Goal: Task Accomplishment & Management: Manage account settings

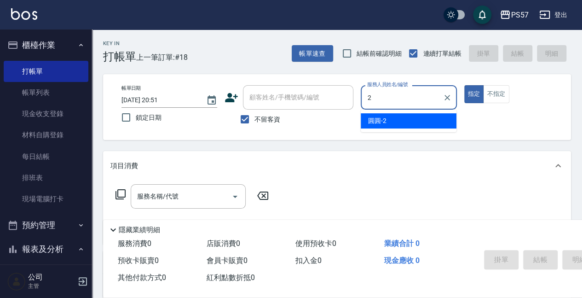
type input "[PERSON_NAME]-2"
type button "true"
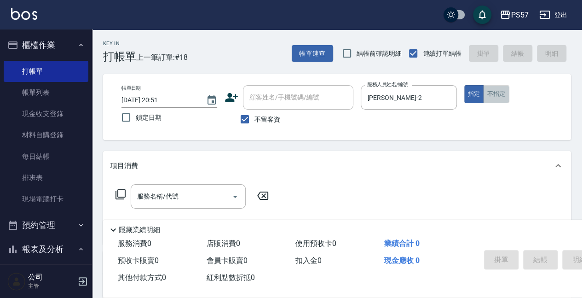
click at [502, 90] on button "不指定" at bounding box center [496, 94] width 26 height 18
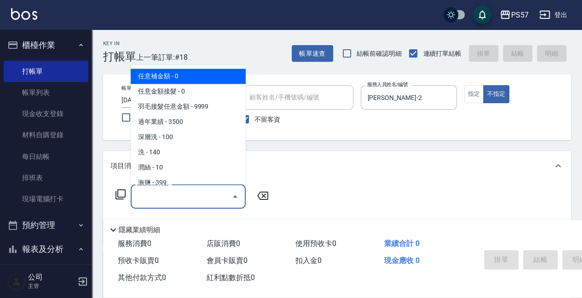
click at [150, 196] on input "服務名稱/代號" at bounding box center [181, 196] width 93 height 16
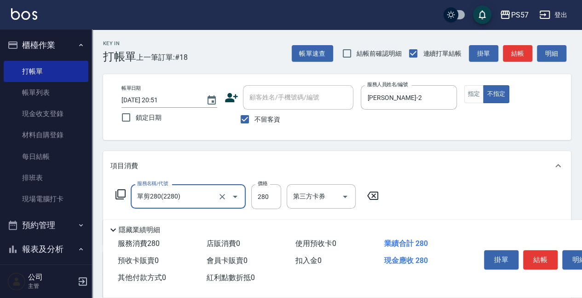
type input "單剪280(2280)"
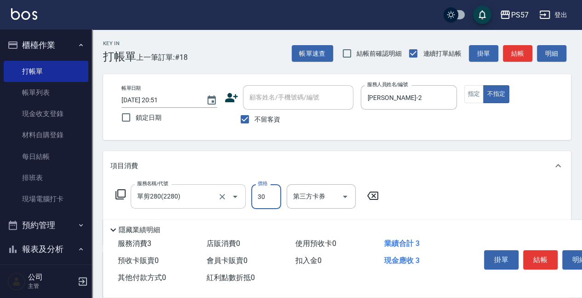
type input "300"
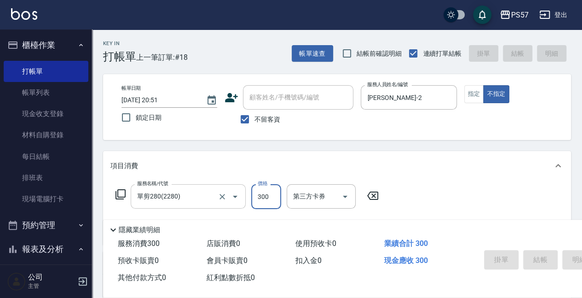
type input "[DATE] 20:52"
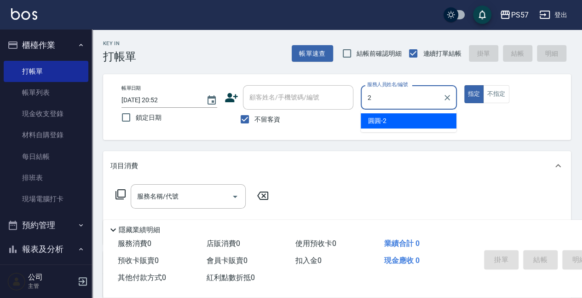
type input "[PERSON_NAME]-2"
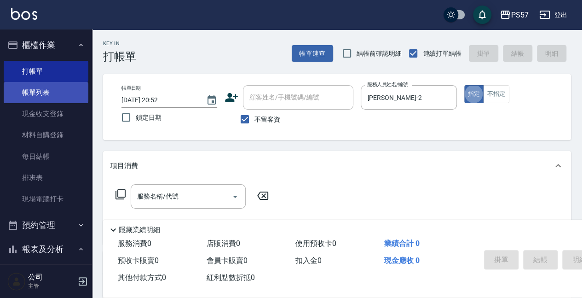
click at [26, 102] on link "帳單列表" at bounding box center [46, 92] width 85 height 21
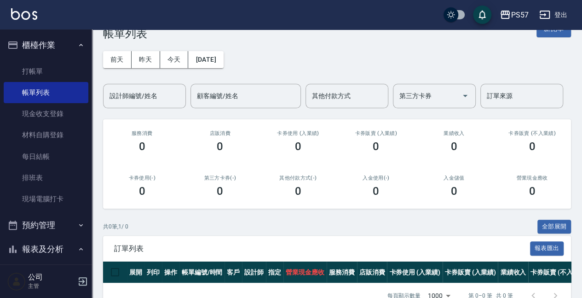
scroll to position [49, 0]
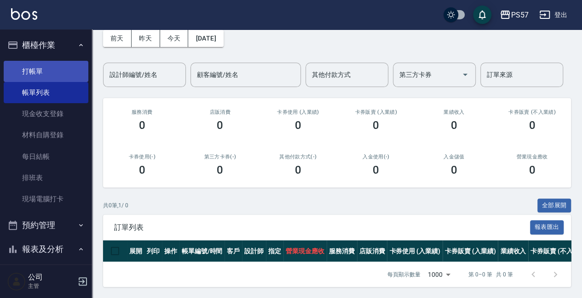
click at [37, 75] on link "打帳單" at bounding box center [46, 71] width 85 height 21
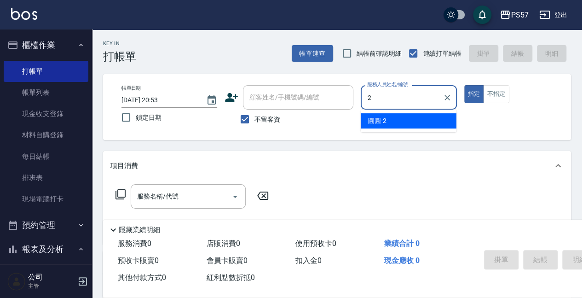
type input "[PERSON_NAME]-2"
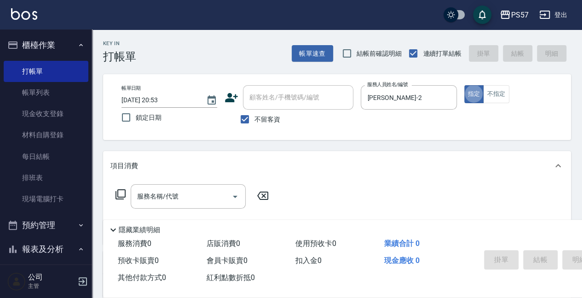
type button "true"
drag, startPoint x: 477, startPoint y: 97, endPoint x: 478, endPoint y: 101, distance: 4.7
click at [478, 98] on button "指定" at bounding box center [474, 94] width 20 height 18
click at [492, 93] on button "不指定" at bounding box center [496, 94] width 26 height 18
click at [161, 202] on input "服務名稱/代號" at bounding box center [181, 196] width 93 height 16
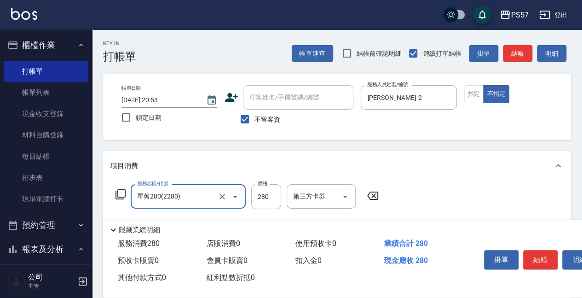
type input "單剪280(2280)"
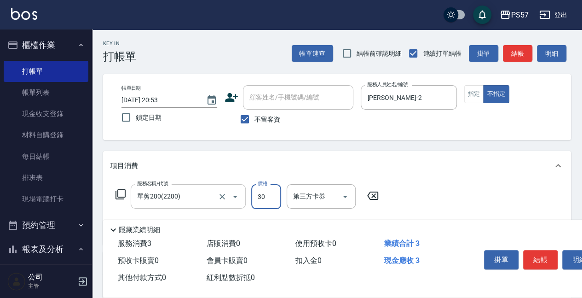
type input "300"
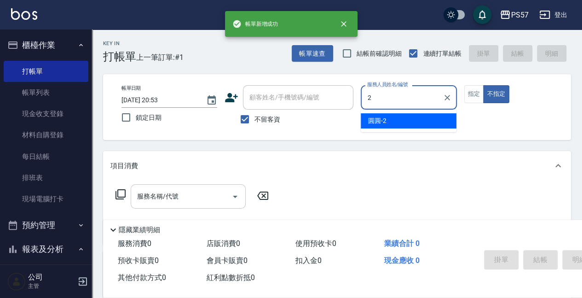
type input "[PERSON_NAME]-2"
type button "false"
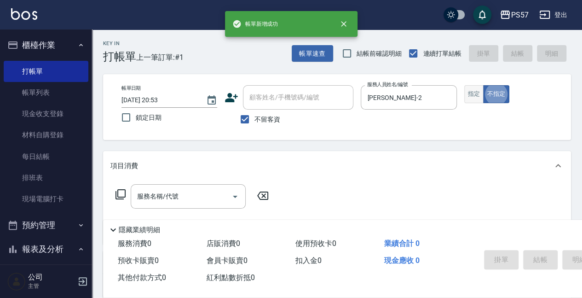
click at [468, 98] on button "指定" at bounding box center [474, 94] width 20 height 18
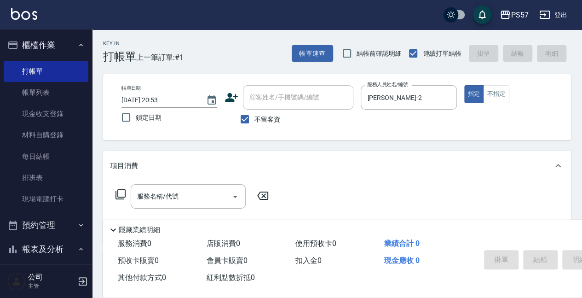
click at [125, 200] on div "服務名稱/代號 服務名稱/代號" at bounding box center [192, 196] width 164 height 24
click at [160, 193] on input "服務名稱/代號" at bounding box center [181, 196] width 93 height 16
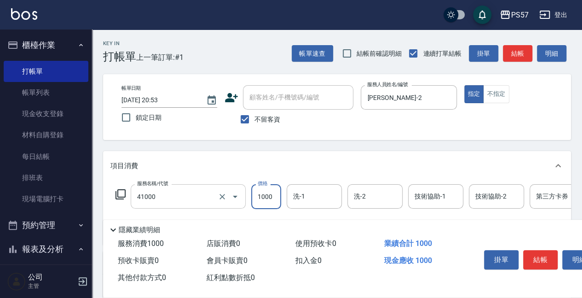
type input "任義金額燙髮(41000)"
click at [259, 198] on input "14499" at bounding box center [266, 196] width 30 height 25
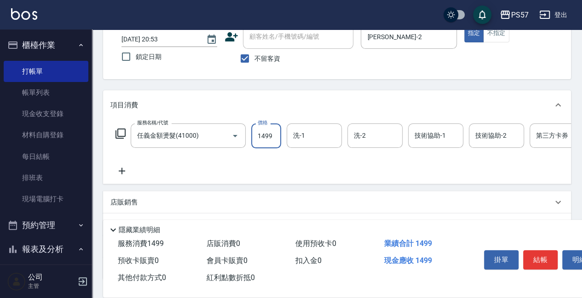
scroll to position [61, 0]
type input "1499"
click at [119, 169] on icon at bounding box center [121, 170] width 23 height 11
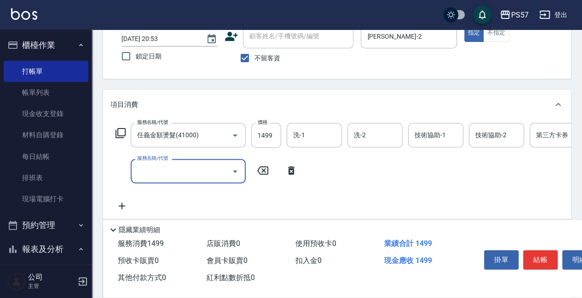
drag, startPoint x: 119, startPoint y: 169, endPoint x: 191, endPoint y: 173, distance: 71.9
click at [191, 173] on input "服務名稱/代號" at bounding box center [181, 171] width 93 height 16
type input "1000護(31000)"
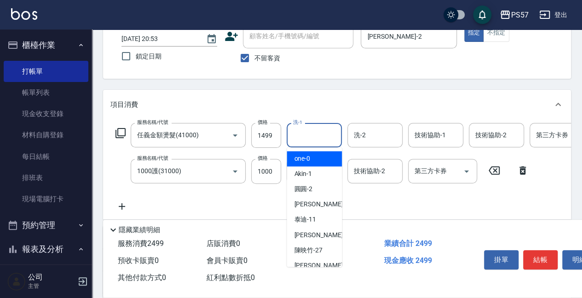
click at [300, 138] on input "洗-1" at bounding box center [314, 135] width 47 height 16
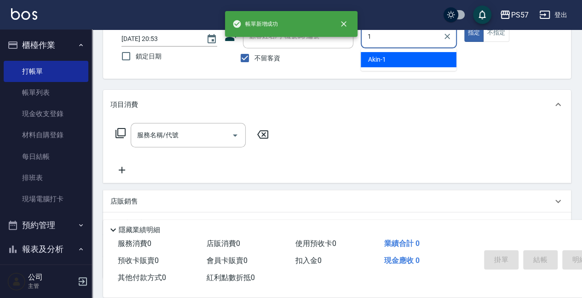
type input "Akin-1"
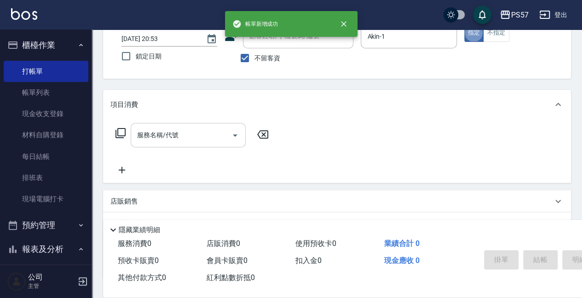
click at [198, 139] on input "服務名稱/代號" at bounding box center [181, 135] width 93 height 16
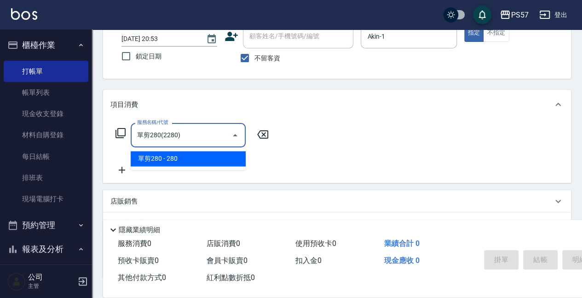
type input "單剪280(2280)"
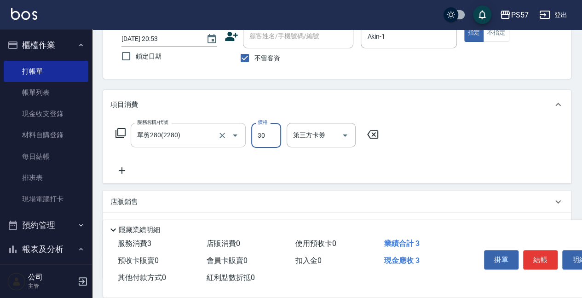
type input "300"
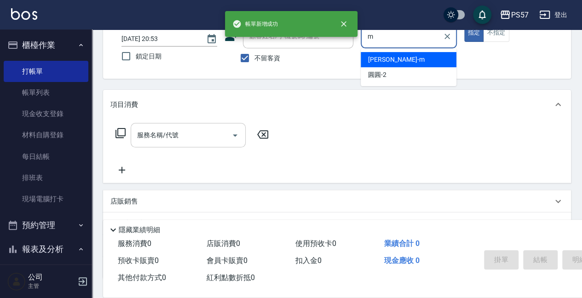
type input "[PERSON_NAME]-m"
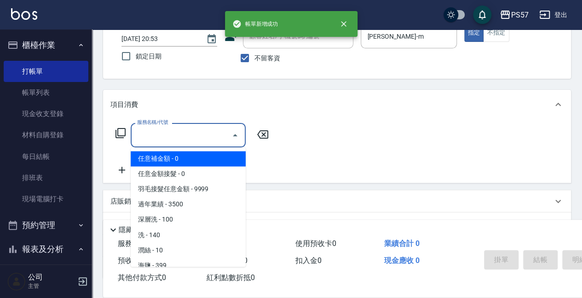
click at [182, 137] on input "服務名稱/代號" at bounding box center [181, 135] width 93 height 16
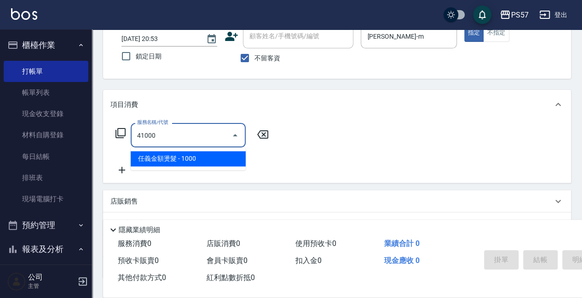
type input "任義金額燙髮(41000)"
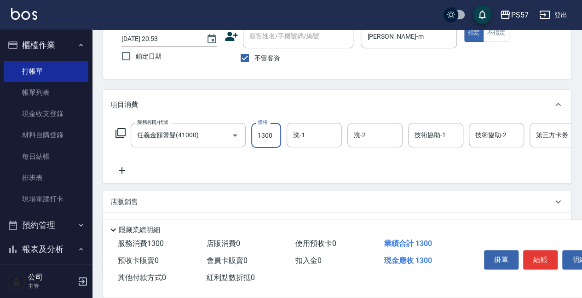
type input "1300"
click at [124, 176] on div "服務名稱/代號 任義金額燙髮(41000) 服務名稱/代號 價格 1300 價格 洗-1 洗-1 洗-2 洗-2 技術協助-1 技術協助-1 技術協助-2 技…" at bounding box center [337, 151] width 468 height 64
click at [171, 168] on div "服務名稱/代號 任義金額燙髮(41000) 服務名稱/代號 價格 1300 價格 洗-1 洗-1 洗-2 洗-2 技術協助-1 技術協助-1 技術協助-2 技…" at bounding box center [368, 149] width 517 height 53
drag, startPoint x: 107, startPoint y: 169, endPoint x: 142, endPoint y: 177, distance: 36.2
click at [115, 170] on div "服務名稱/代號 任義金額燙髮(41000) 服務名稱/代號 價格 1300 價格 洗-1 洗-1 洗-2 洗-2 技術協助-1 技術協助-1 技術協助-2 技…" at bounding box center [337, 151] width 468 height 64
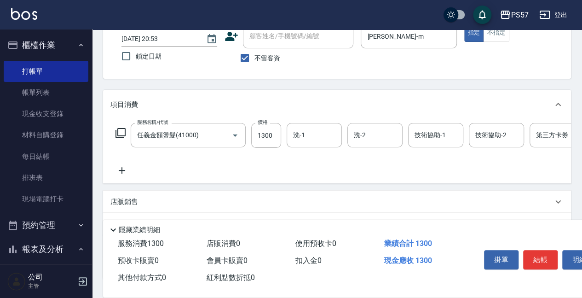
click at [130, 174] on icon at bounding box center [121, 170] width 23 height 11
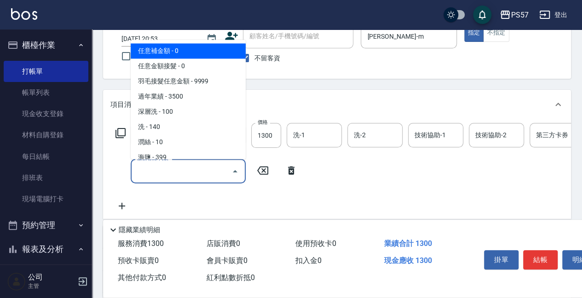
click at [155, 170] on input "服務名稱/代號" at bounding box center [181, 171] width 93 height 16
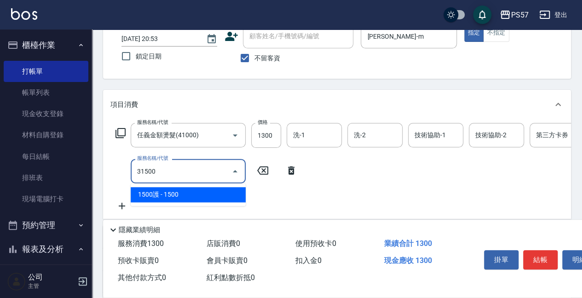
type input "1500護(31500)"
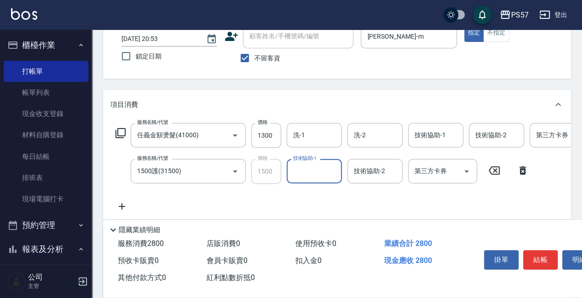
click at [115, 207] on icon at bounding box center [121, 206] width 23 height 11
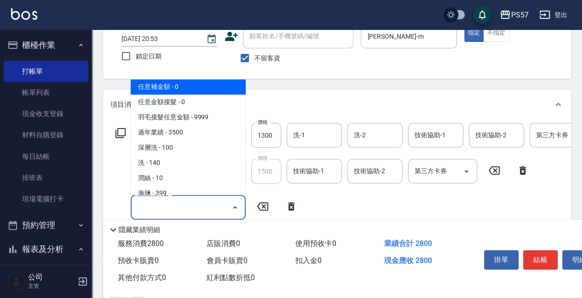
click at [172, 212] on input "服務名稱/代號" at bounding box center [181, 207] width 93 height 16
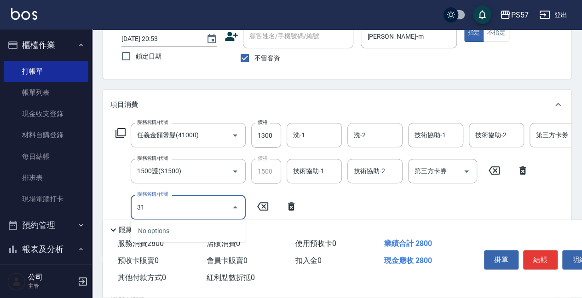
type input "3"
type input "剪髮100(2100)"
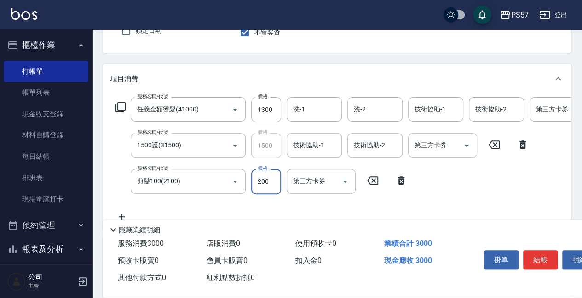
scroll to position [122, 0]
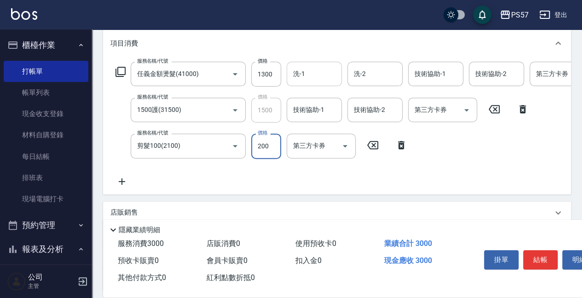
type input "200"
click at [304, 78] on input "洗-1" at bounding box center [314, 74] width 47 height 16
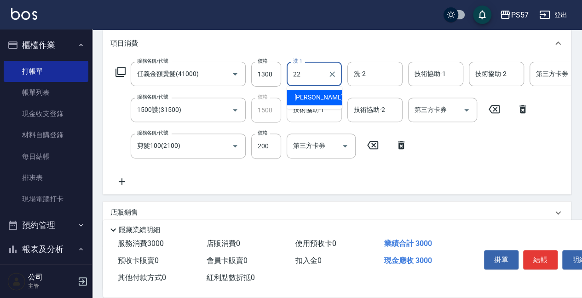
type input "[PERSON_NAME]-22"
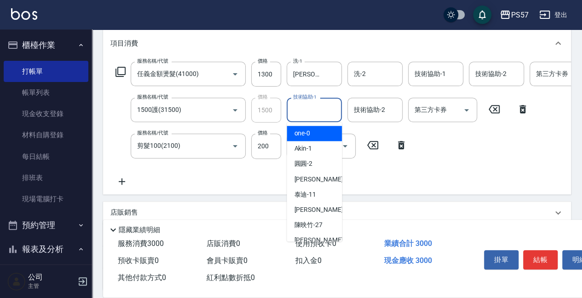
click at [303, 104] on input "技術協助-1" at bounding box center [314, 110] width 47 height 16
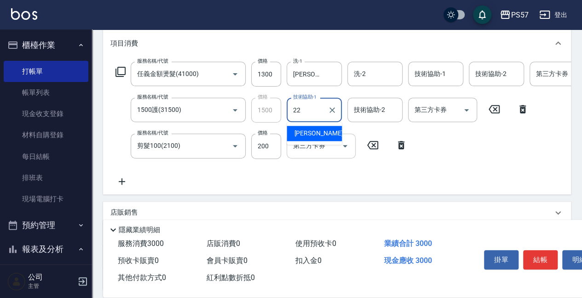
type input "[PERSON_NAME]-22"
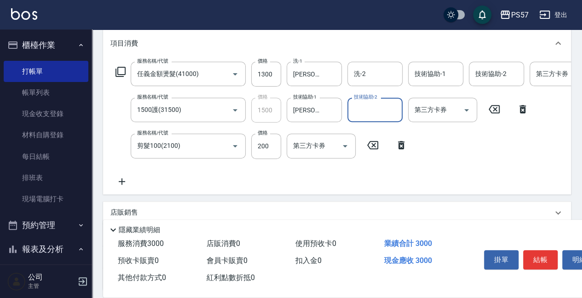
click at [303, 162] on div "服務名稱/代號 任義金額燙髮(41000) 服務名稱/代號 價格 1300 價格 洗-1 [PERSON_NAME]-22 洗-1 洗-2 洗-2 技術協助-…" at bounding box center [368, 124] width 517 height 125
click at [451, 66] on input "技術協助-1" at bounding box center [435, 74] width 47 height 16
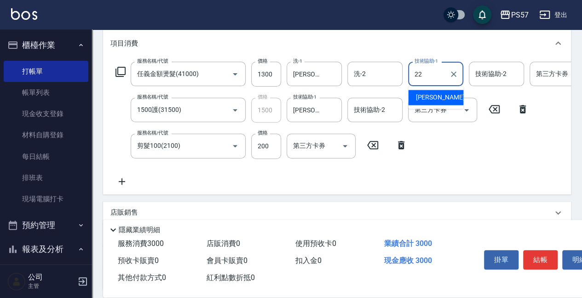
type input "[PERSON_NAME]-22"
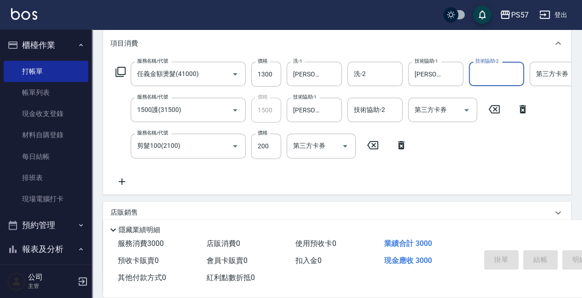
type input "[DATE] 20:54"
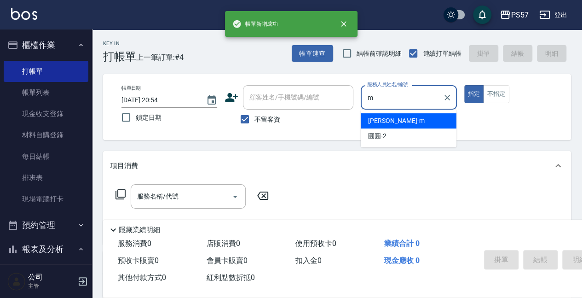
type input "[PERSON_NAME]-m"
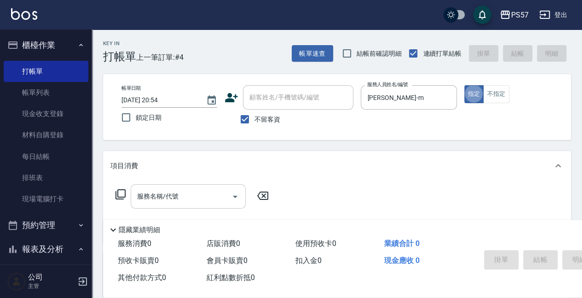
click at [150, 190] on div "服務名稱/代號 服務名稱/代號" at bounding box center [188, 196] width 115 height 24
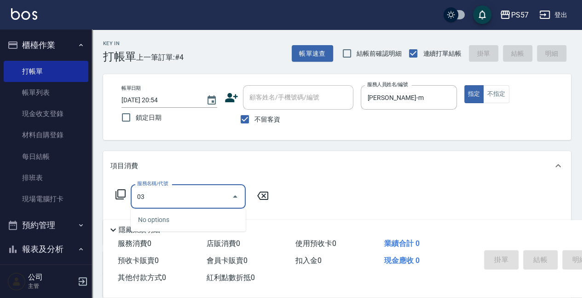
type input "0"
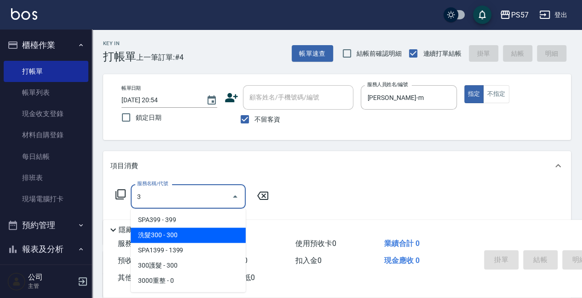
click at [161, 230] on span "洗髮300 - 300" at bounding box center [188, 234] width 115 height 15
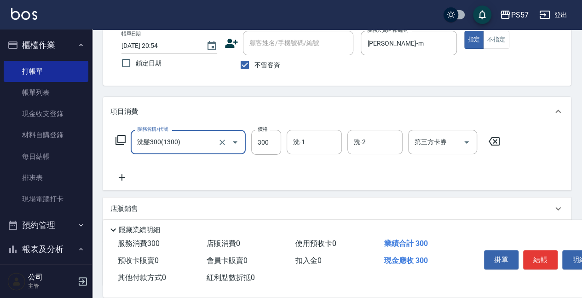
scroll to position [61, 0]
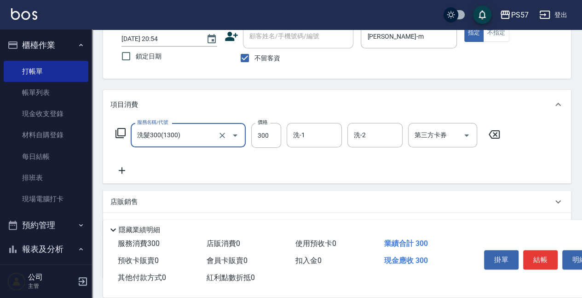
type input "洗髮300(1300)"
click at [128, 167] on icon at bounding box center [121, 170] width 23 height 11
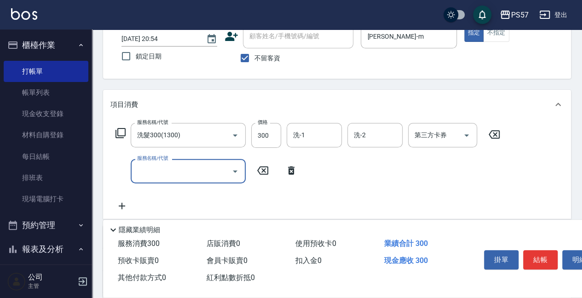
click at [167, 169] on input "服務名稱/代號" at bounding box center [181, 171] width 93 height 16
type input "剪髮100(2100)"
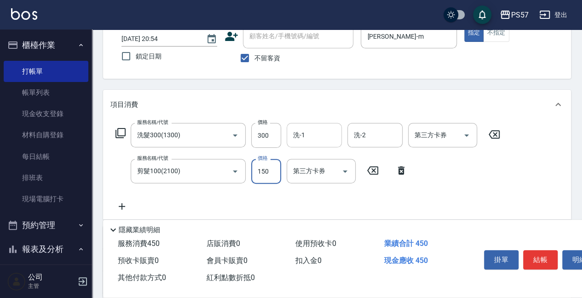
type input "150"
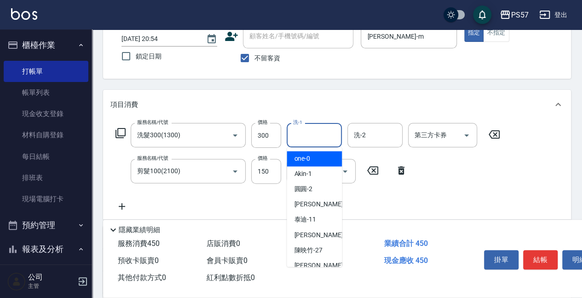
click at [309, 132] on input "洗-1" at bounding box center [314, 135] width 47 height 16
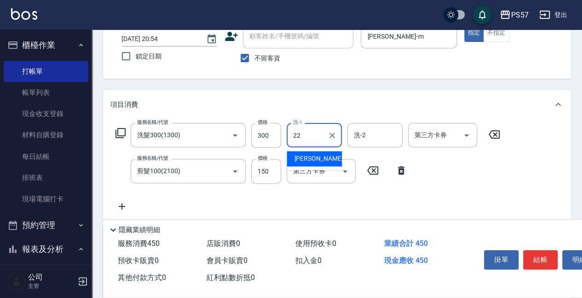
type input "[PERSON_NAME]-22"
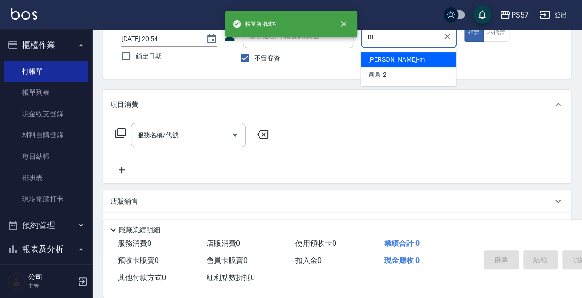
type input "[PERSON_NAME]-m"
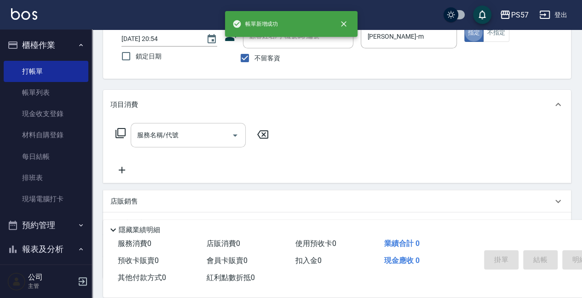
click at [187, 139] on input "服務名稱/代號" at bounding box center [181, 135] width 93 height 16
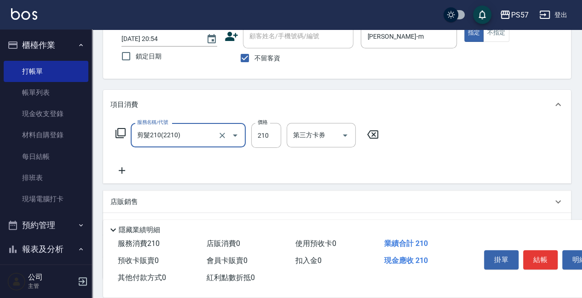
type input "剪髮210(2210)"
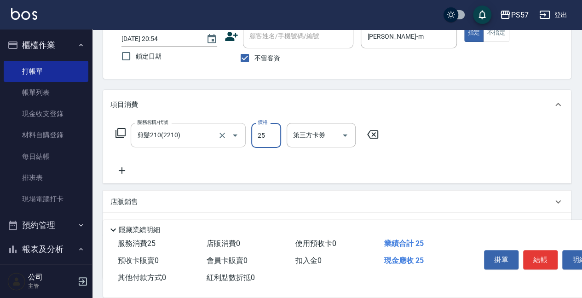
type input "250"
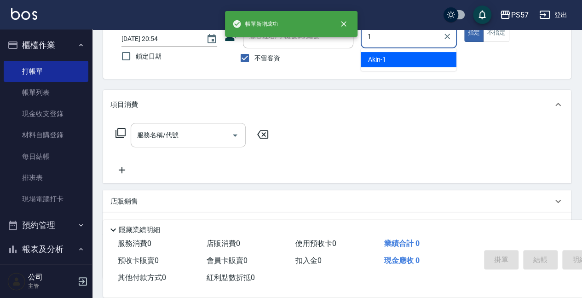
type input "Akin-1"
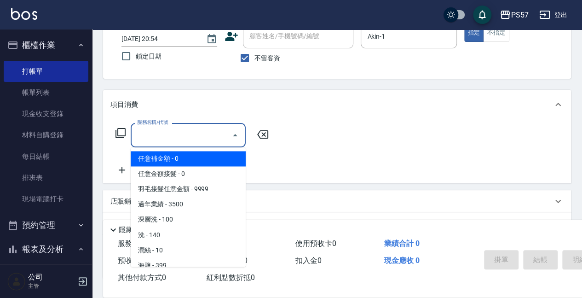
click at [161, 143] on input "服務名稱/代號" at bounding box center [181, 135] width 93 height 16
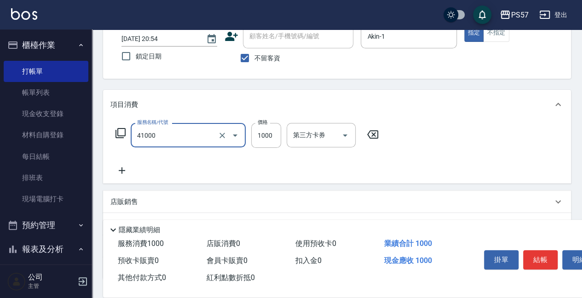
type input "任義金額燙髮(41000)"
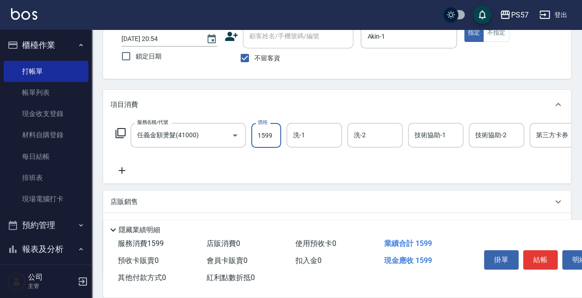
type input "1599"
click at [121, 170] on icon at bounding box center [122, 170] width 6 height 6
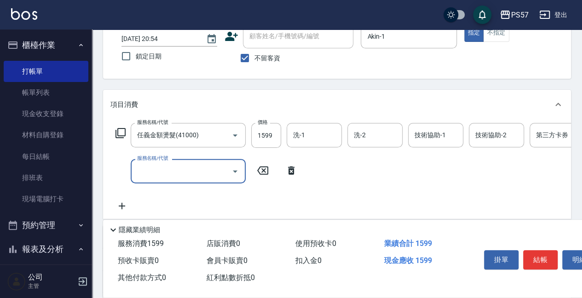
click at [172, 162] on div "服務名稱/代號" at bounding box center [188, 171] width 115 height 24
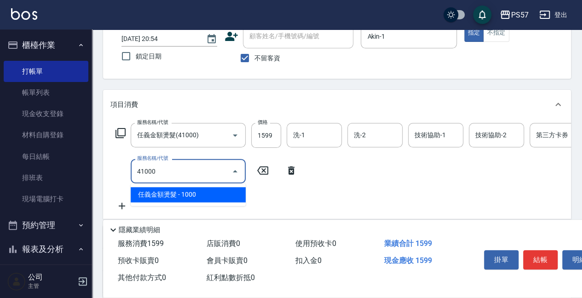
type input "任義金額燙髮(41000)"
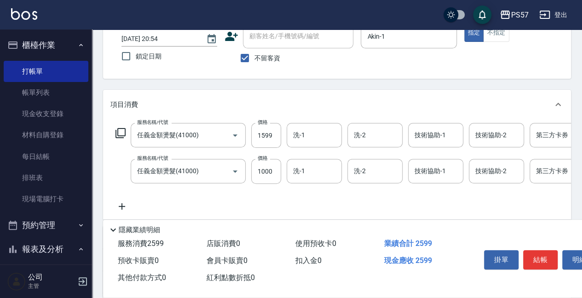
click at [127, 210] on icon at bounding box center [121, 206] width 23 height 11
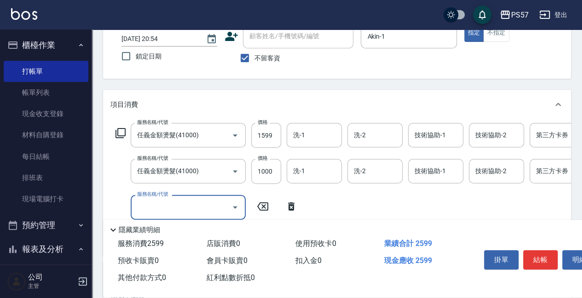
click at [149, 202] on input "服務名稱/代號" at bounding box center [181, 207] width 93 height 16
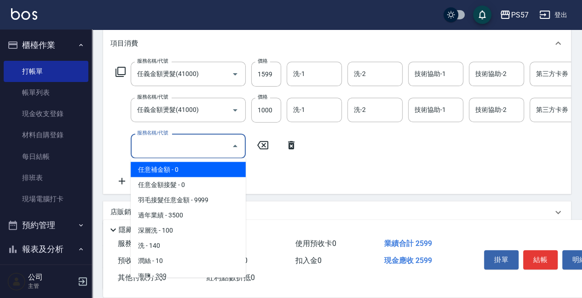
scroll to position [122, 0]
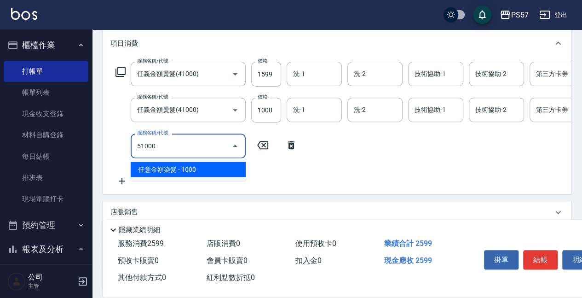
type input "任意金額染髮(51000)"
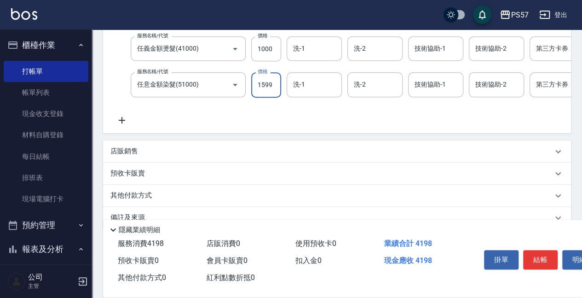
scroll to position [184, 0]
click at [120, 118] on icon at bounding box center [121, 119] width 23 height 11
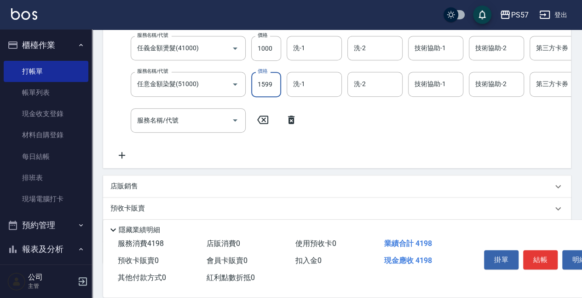
click at [268, 83] on input "1599" at bounding box center [266, 84] width 30 height 25
type input "1299"
click at [169, 121] on input "服務名稱/代號" at bounding box center [181, 120] width 93 height 16
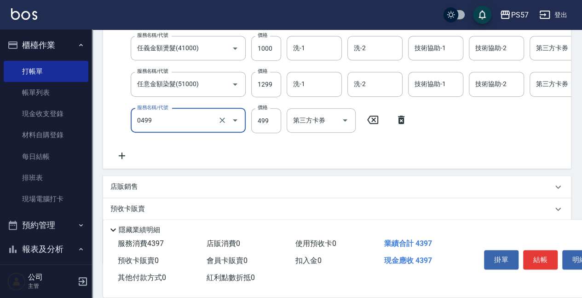
type input "SPA499(0499)"
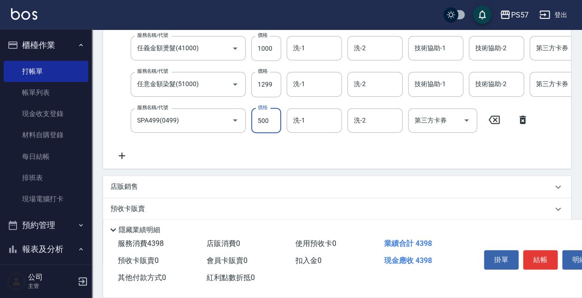
type input "500"
click at [129, 152] on icon at bounding box center [121, 155] width 23 height 11
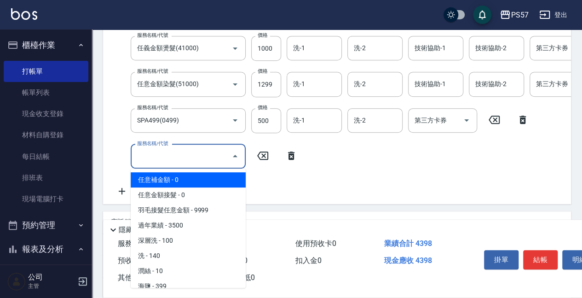
click at [199, 158] on input "服務名稱/代號" at bounding box center [181, 156] width 93 height 16
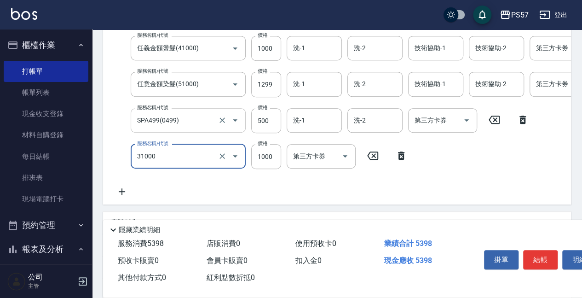
type input "1000護(31000)"
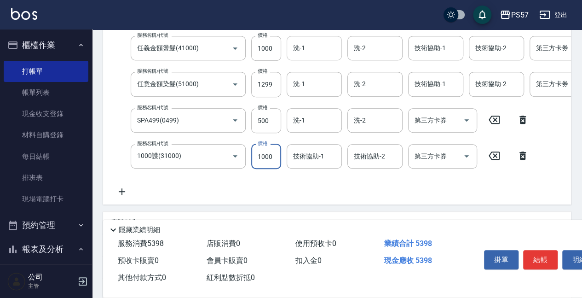
click at [294, 55] on input "洗-1" at bounding box center [314, 48] width 47 height 16
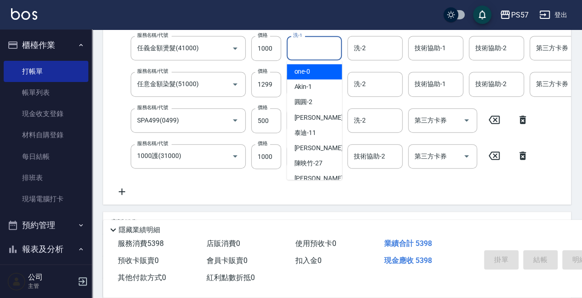
type input "[DATE] 20:55"
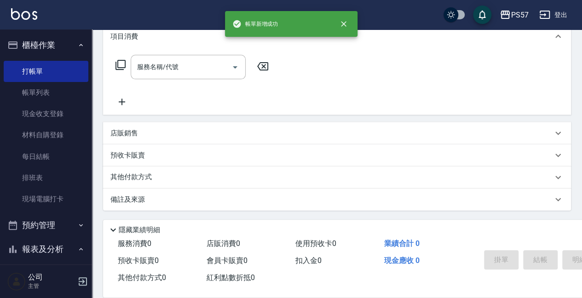
scroll to position [0, 0]
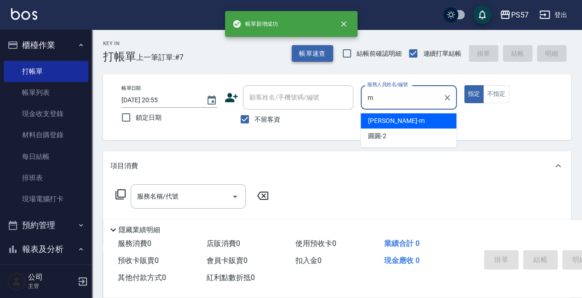
type input "[PERSON_NAME]-m"
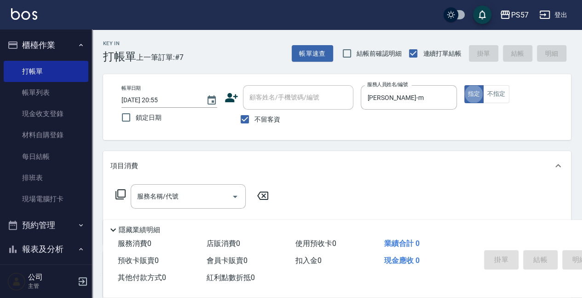
click at [137, 211] on div "服務名稱/代號 服務名稱/代號" at bounding box center [192, 210] width 164 height 52
click at [145, 196] on input "服務名稱/代號" at bounding box center [181, 196] width 93 height 16
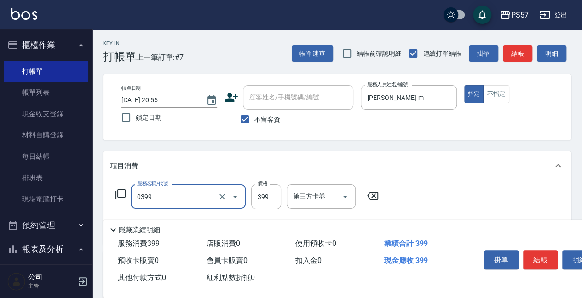
type input "SPA399(0399)"
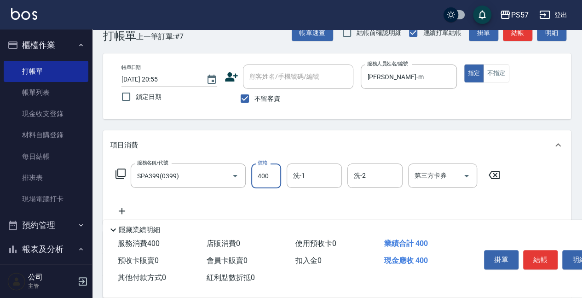
scroll to position [61, 0]
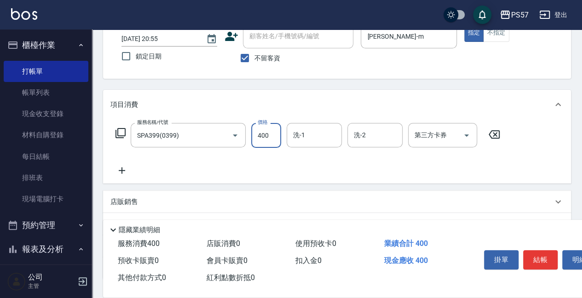
type input "400"
drag, startPoint x: 109, startPoint y: 170, endPoint x: 181, endPoint y: 169, distance: 72.2
click at [110, 170] on div "服務名稱/代號 SPA399(0399) 服務名稱/代號 價格 400 價格 洗-1 洗-1 洗-2 洗-2 第三方卡券 第三方卡券" at bounding box center [337, 151] width 468 height 64
click at [126, 172] on icon at bounding box center [121, 170] width 23 height 11
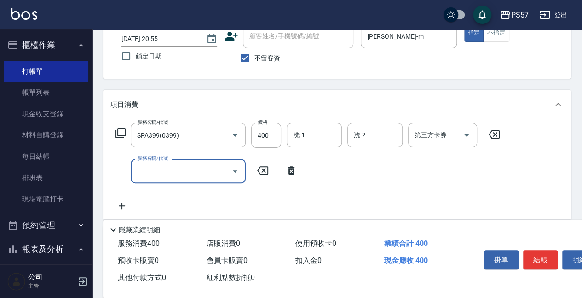
click at [167, 170] on input "服務名稱/代號" at bounding box center [181, 171] width 93 height 16
type input "剪髮100(2100)"
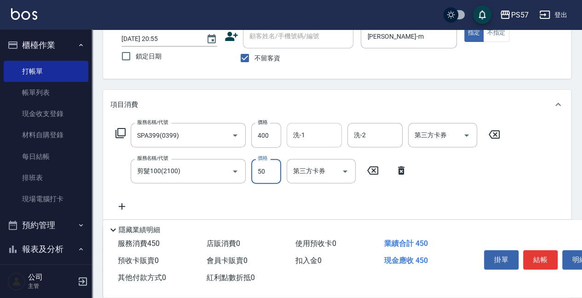
type input "50"
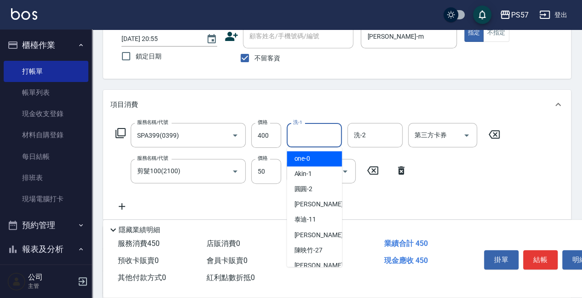
click at [317, 137] on input "洗-1" at bounding box center [314, 135] width 47 height 16
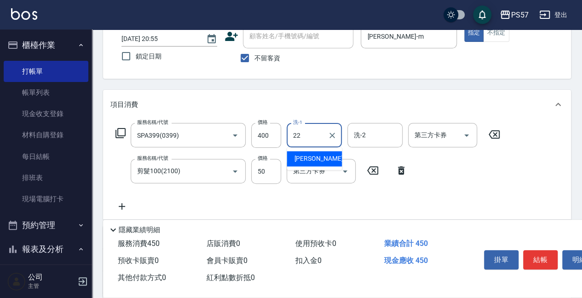
type input "[PERSON_NAME]-22"
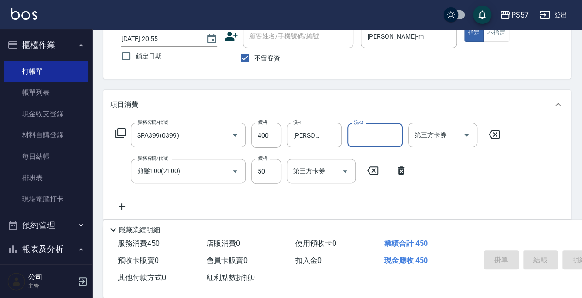
type input "[DATE] 20:56"
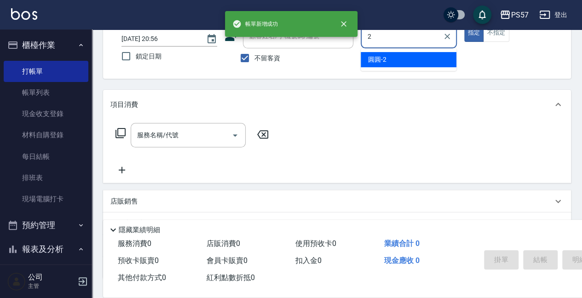
type input "[PERSON_NAME]-2"
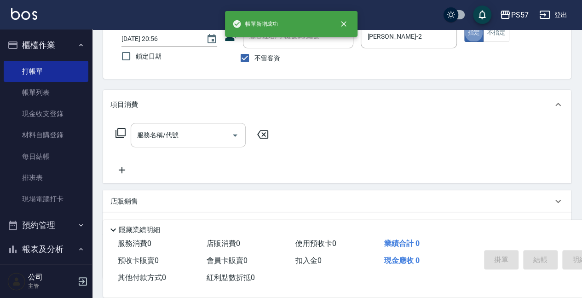
click at [190, 146] on div "服務名稱/代號" at bounding box center [188, 135] width 115 height 24
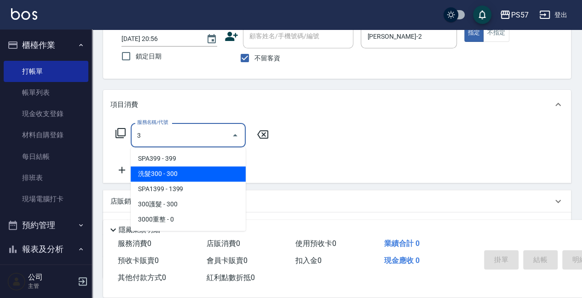
click at [191, 172] on span "洗髮300 - 300" at bounding box center [188, 173] width 115 height 15
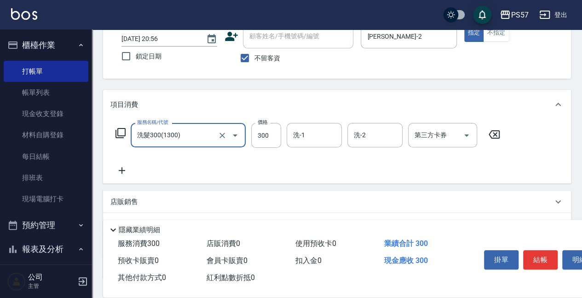
type input "洗髮300(1300)"
click at [131, 171] on icon at bounding box center [121, 170] width 23 height 11
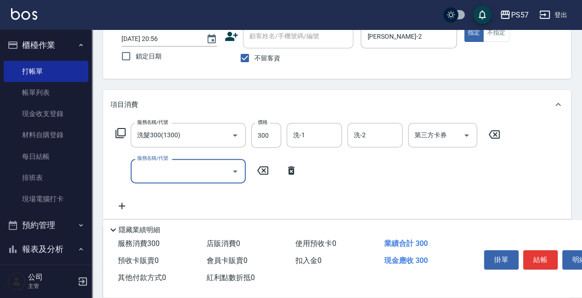
click at [160, 168] on input "服務名稱/代號" at bounding box center [181, 171] width 93 height 16
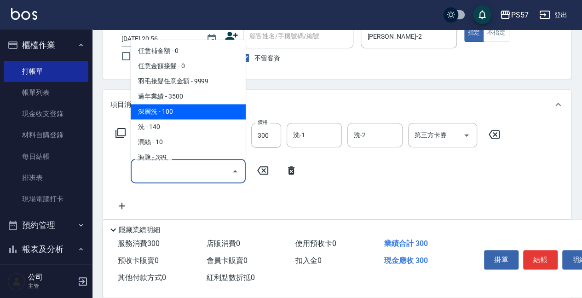
click at [174, 113] on span "深層洗 - 100" at bounding box center [188, 111] width 115 height 15
type input "深層洗(100)"
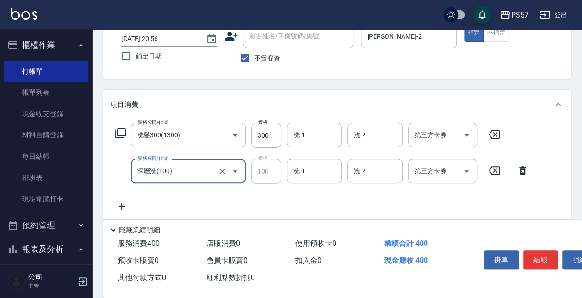
click at [129, 205] on icon at bounding box center [121, 206] width 23 height 11
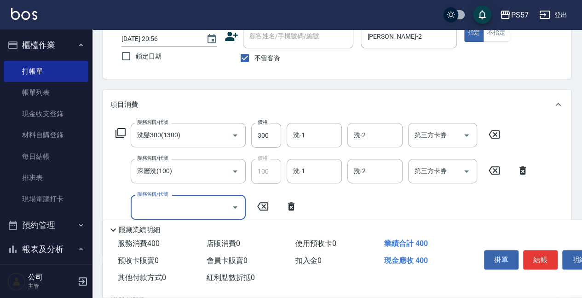
click at [173, 212] on input "服務名稱/代號" at bounding box center [181, 207] width 93 height 16
type input "剪髮100(2100)"
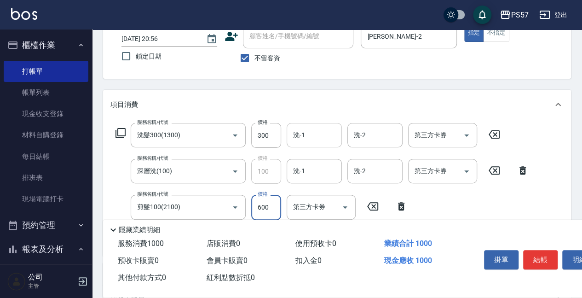
type input "60"
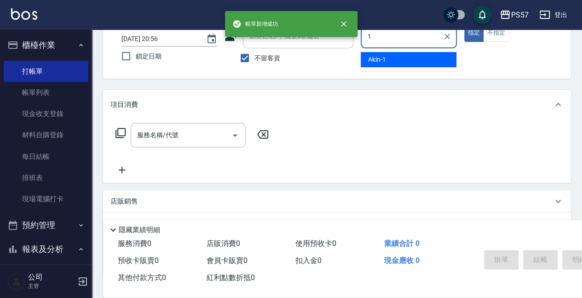
type input "Akin-1"
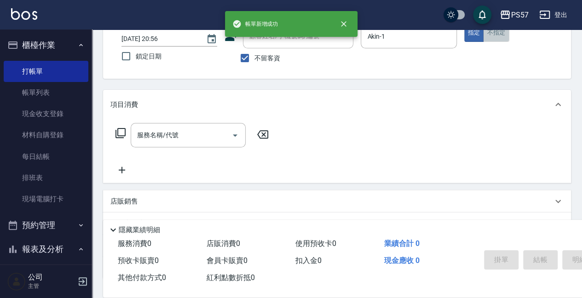
click at [499, 37] on button "不指定" at bounding box center [496, 33] width 26 height 18
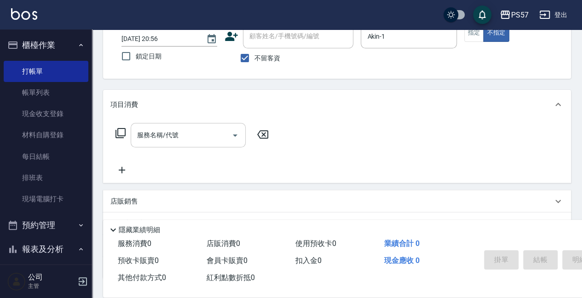
click at [180, 135] on input "服務名稱/代號" at bounding box center [181, 135] width 93 height 16
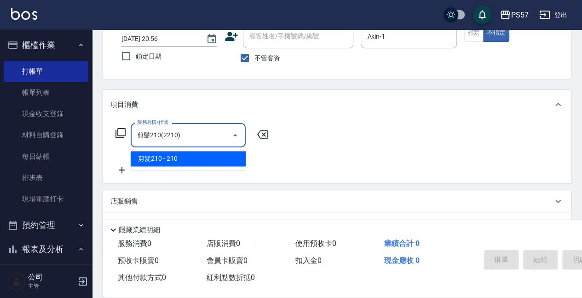
type input "剪髮210(2210)"
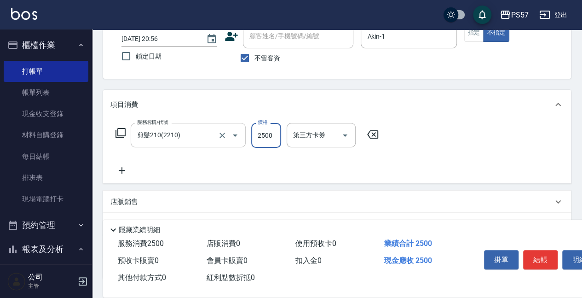
type input "250"
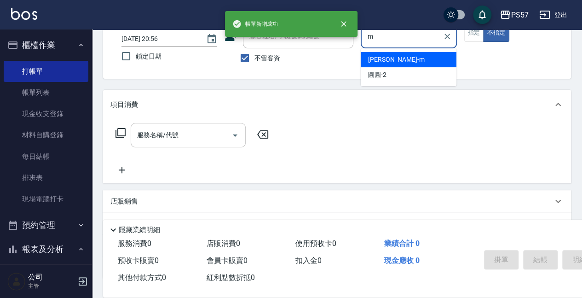
type input "[PERSON_NAME]-m"
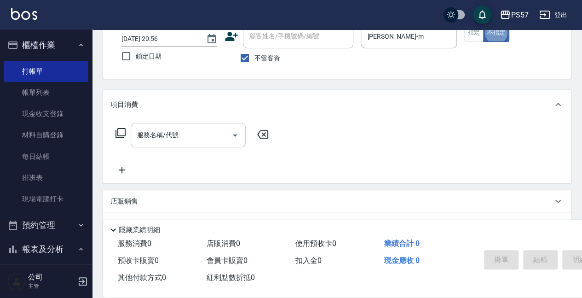
click at [160, 133] on input "服務名稱/代號" at bounding box center [181, 135] width 93 height 16
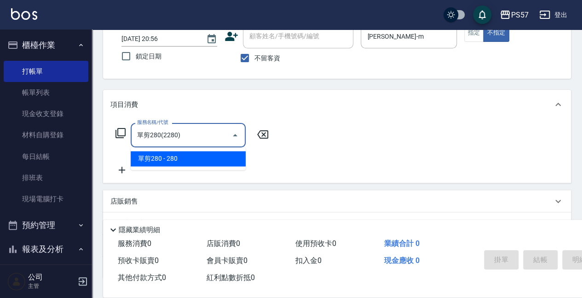
type input "單剪280(2280)"
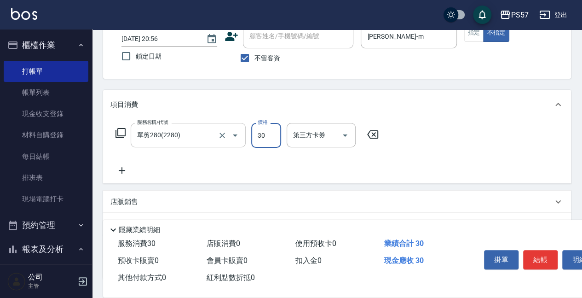
type input "300"
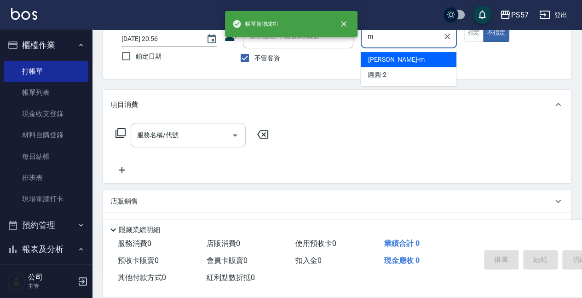
type input "[PERSON_NAME]-m"
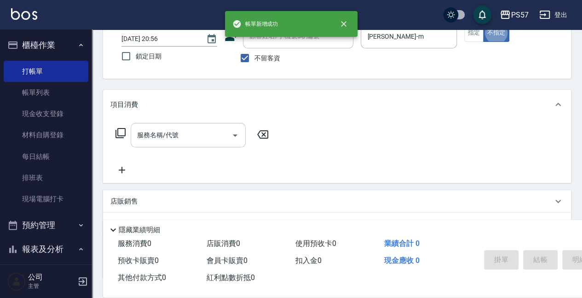
click at [197, 139] on input "服務名稱/代號" at bounding box center [181, 135] width 93 height 16
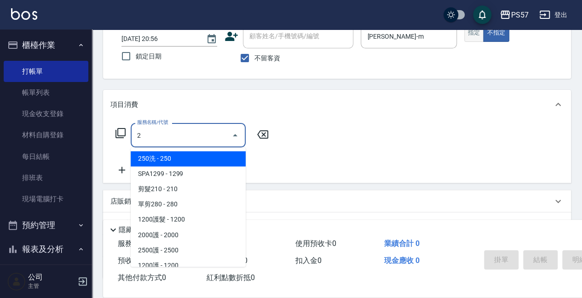
type input "2"
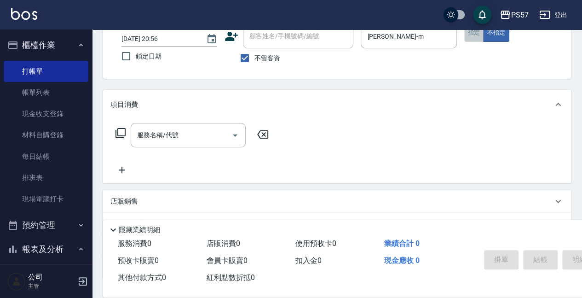
click at [477, 39] on button "指定" at bounding box center [474, 33] width 20 height 18
click at [190, 131] on input "服務名稱/代號" at bounding box center [181, 135] width 93 height 16
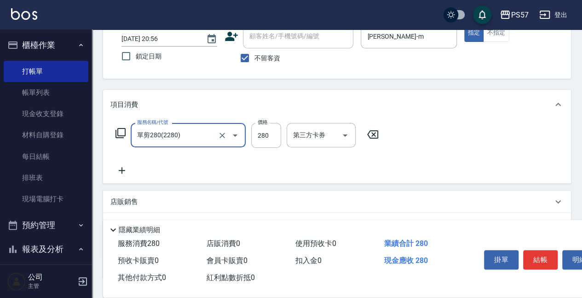
type input "單剪280(2280)"
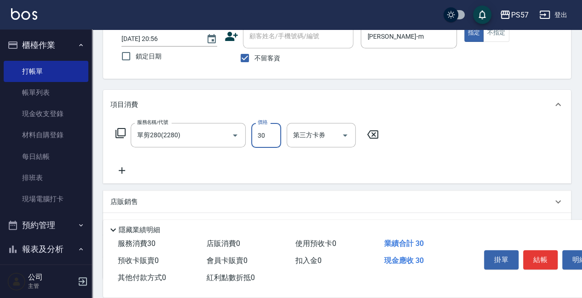
type input "300"
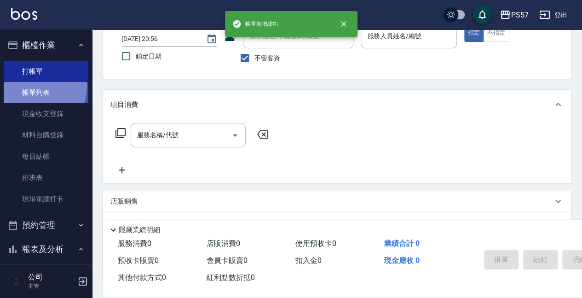
click at [35, 86] on link "帳單列表" at bounding box center [46, 92] width 85 height 21
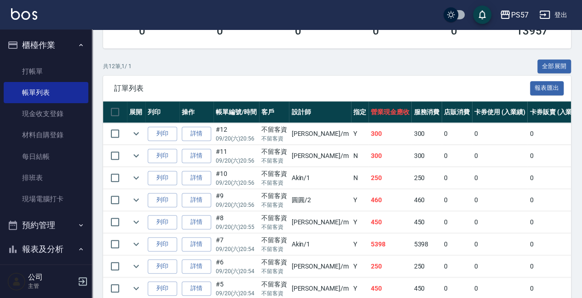
scroll to position [184, 0]
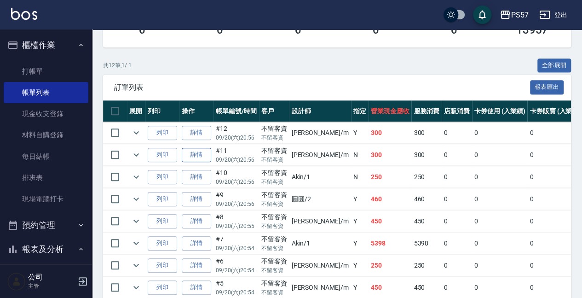
click at [192, 154] on link "詳情" at bounding box center [196, 155] width 29 height 14
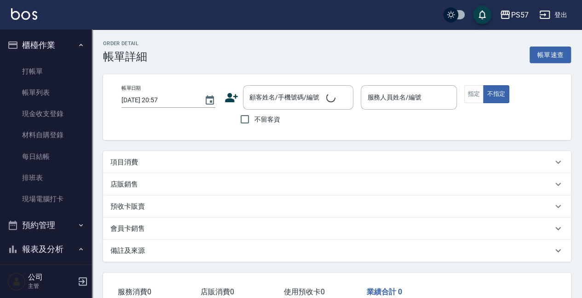
type input "[DATE] 20:56"
checkbox input "true"
type input "[PERSON_NAME]-m"
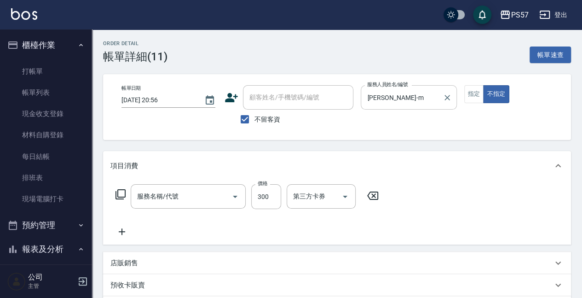
type input "單剪280(2280)"
click at [478, 88] on button "指定" at bounding box center [474, 94] width 20 height 18
type button "true"
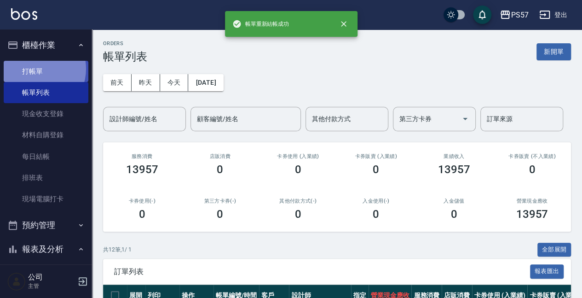
click at [35, 69] on link "打帳單" at bounding box center [46, 71] width 85 height 21
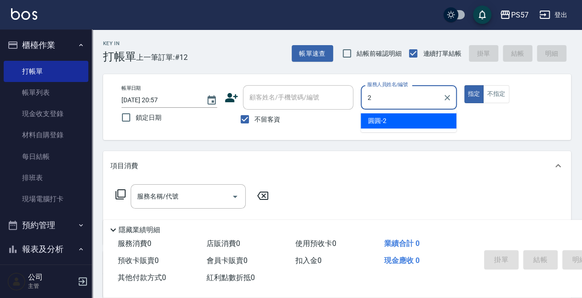
type input "[PERSON_NAME]-2"
type button "true"
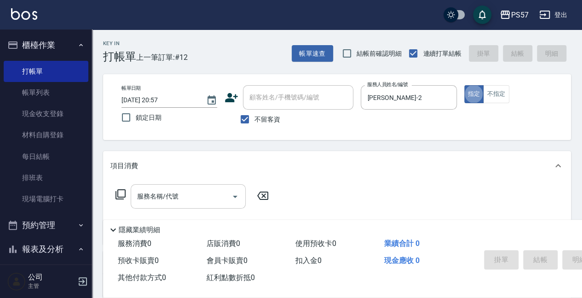
click at [170, 201] on input "服務名稱/代號" at bounding box center [181, 196] width 93 height 16
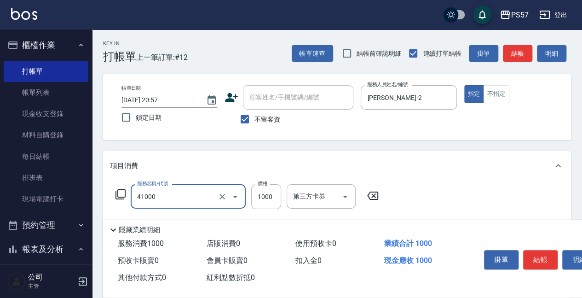
type input "任義金額燙髮(41000)"
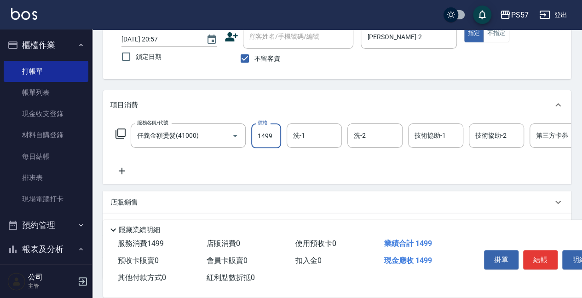
scroll to position [61, 0]
type input "1499"
click at [127, 169] on icon at bounding box center [121, 170] width 23 height 11
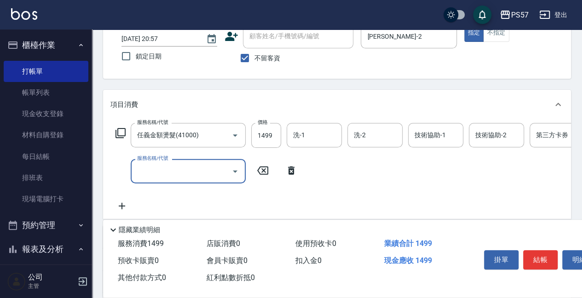
click at [167, 167] on input "服務名稱/代號" at bounding box center [181, 171] width 93 height 16
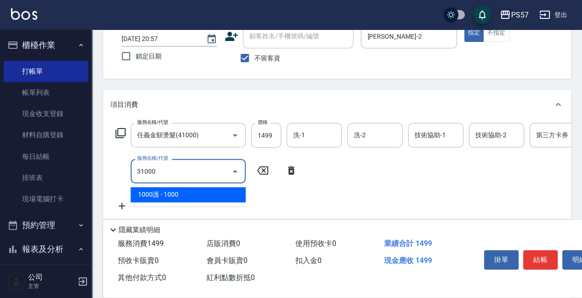
type input "1000護(31000)"
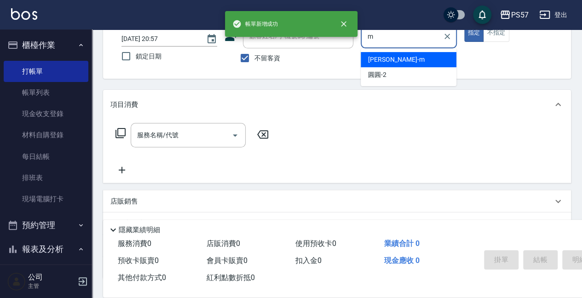
type input "[PERSON_NAME]-m"
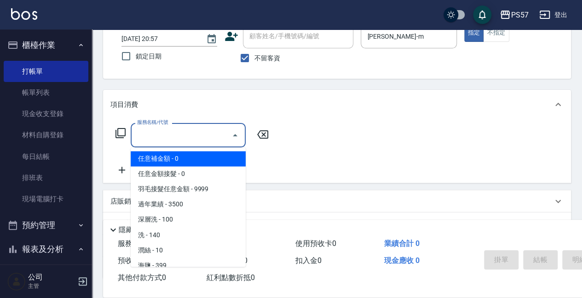
click at [185, 138] on input "服務名稱/代號" at bounding box center [181, 135] width 93 height 16
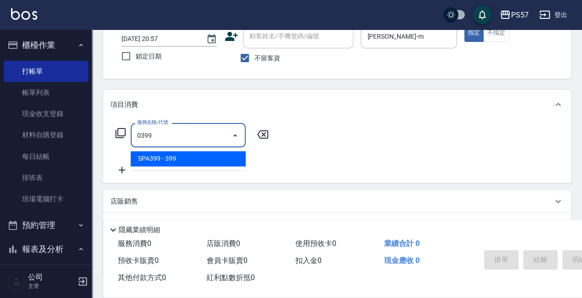
type input "SPA399(0399)"
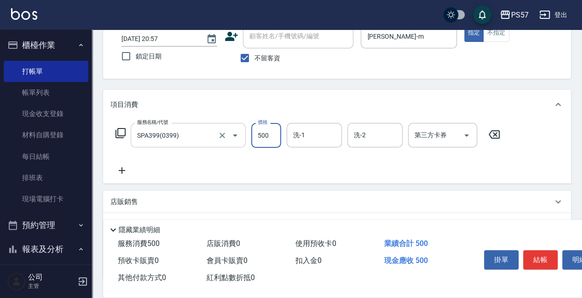
type input "500"
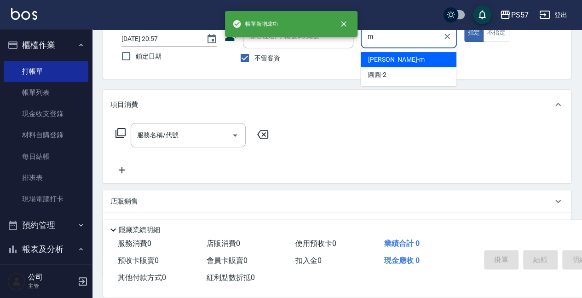
type input "[PERSON_NAME]-m"
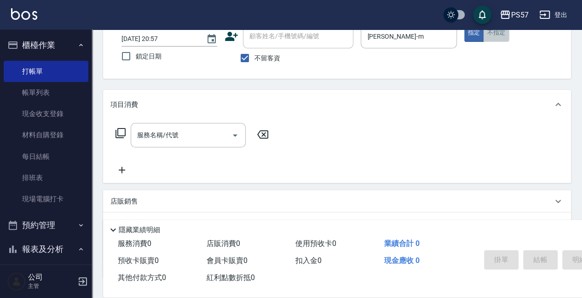
click at [490, 32] on button "不指定" at bounding box center [496, 33] width 26 height 18
click at [188, 136] on input "服務名稱/代號" at bounding box center [181, 135] width 93 height 16
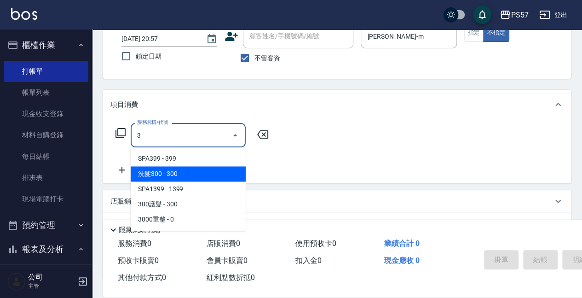
drag, startPoint x: 179, startPoint y: 172, endPoint x: 171, endPoint y: 172, distance: 8.7
click at [180, 172] on span "洗髮300 - 300" at bounding box center [188, 173] width 115 height 15
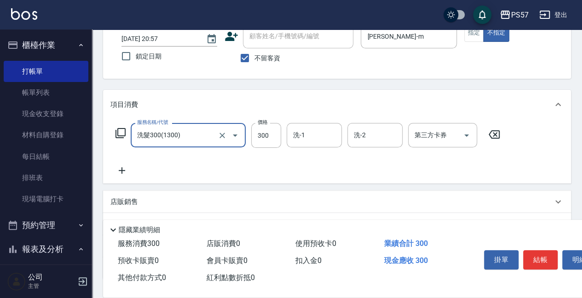
type input "洗髮300(1300)"
click at [130, 169] on icon at bounding box center [121, 170] width 23 height 11
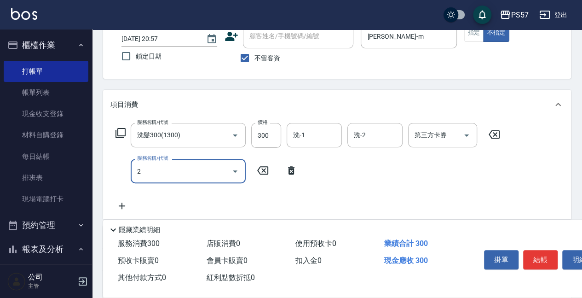
click at [153, 173] on input "2" at bounding box center [181, 171] width 93 height 16
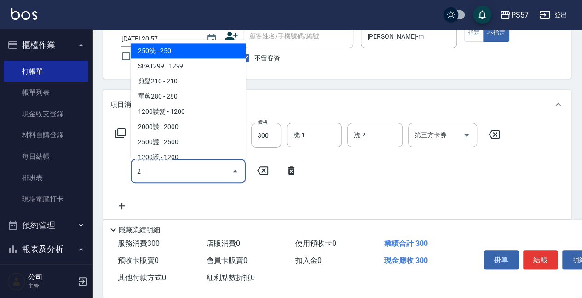
type input "1"
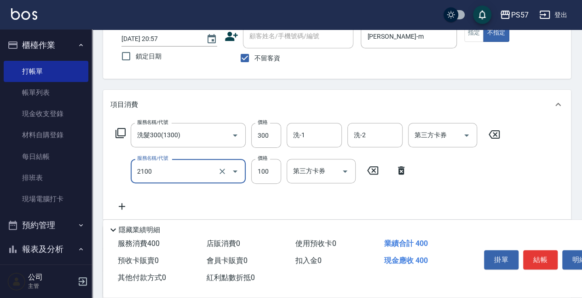
type input "剪髮100(2100)"
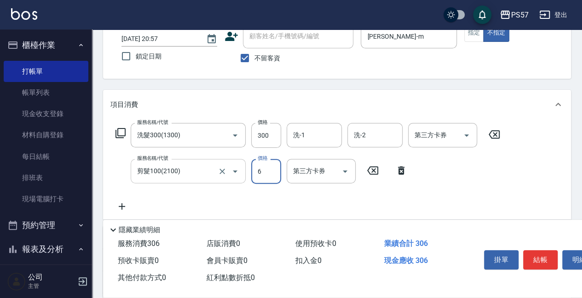
type input "60"
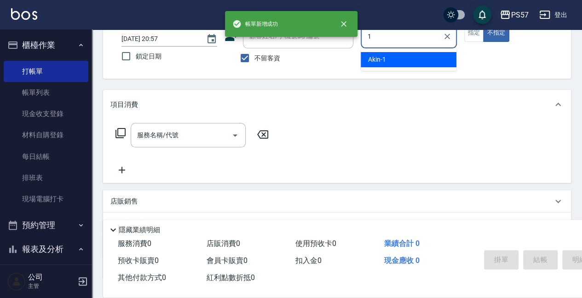
type input "Akin-1"
type button "false"
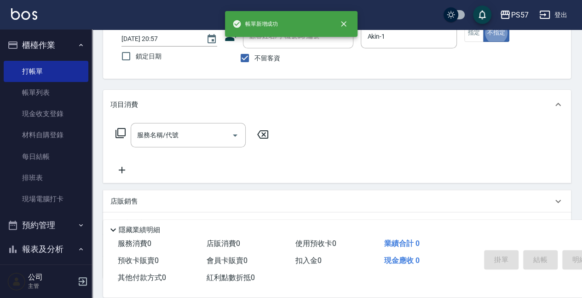
drag, startPoint x: 472, startPoint y: 36, endPoint x: 467, endPoint y: 46, distance: 11.1
click at [472, 36] on button "指定" at bounding box center [474, 33] width 20 height 18
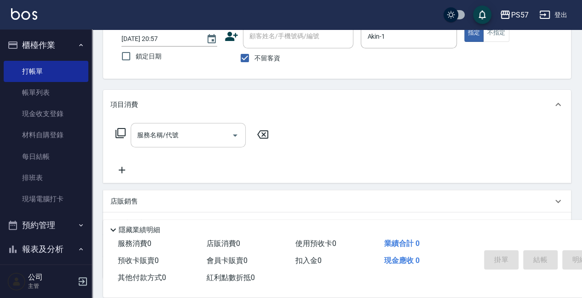
click at [174, 133] on input "服務名稱/代號" at bounding box center [181, 135] width 93 height 16
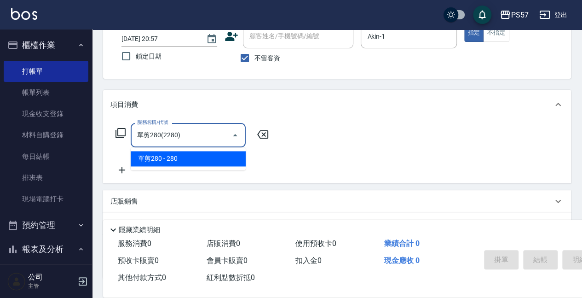
type input "單剪280(2280)"
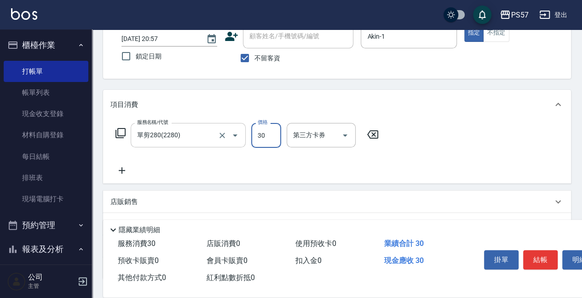
type input "300"
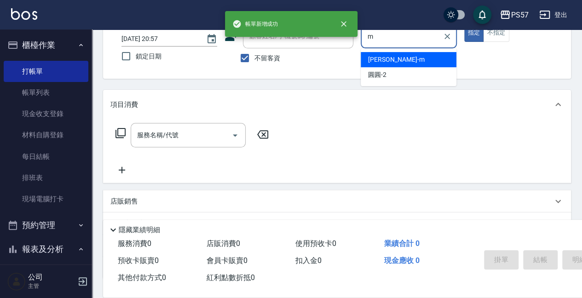
type input "[PERSON_NAME]-m"
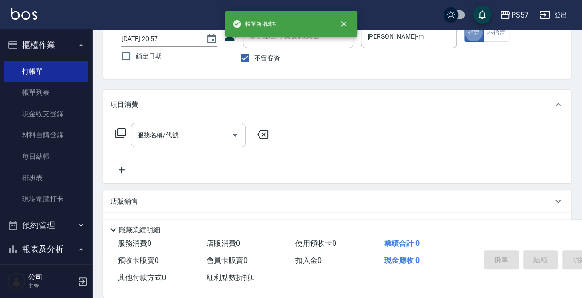
click at [164, 125] on div "服務名稱/代號" at bounding box center [188, 135] width 115 height 24
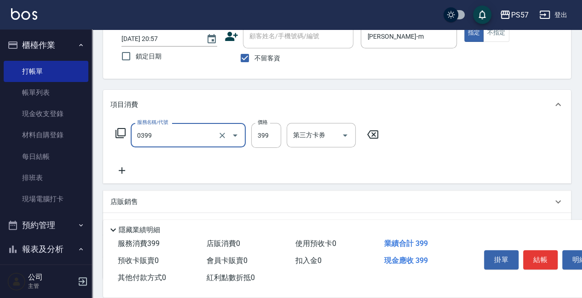
type input "SPA399(0399)"
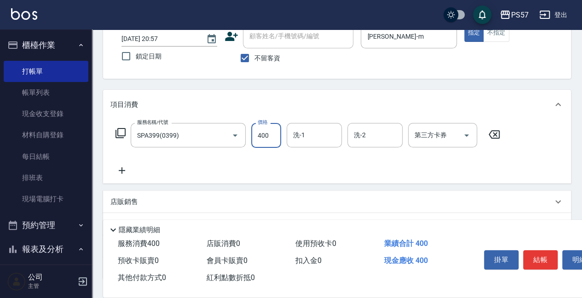
type input "400"
click at [127, 170] on icon at bounding box center [121, 170] width 23 height 11
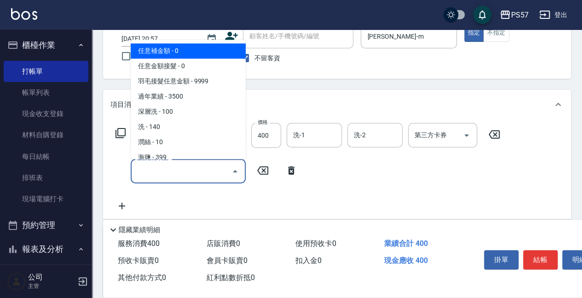
click at [159, 173] on input "服務名稱/代號" at bounding box center [181, 171] width 93 height 16
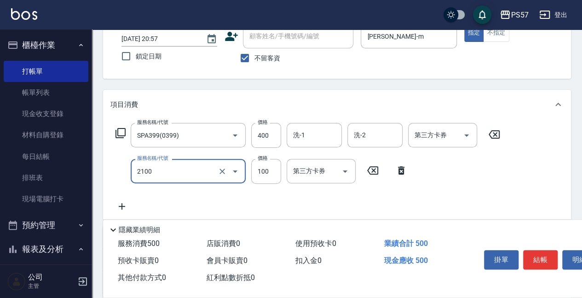
type input "剪髮100(2100)"
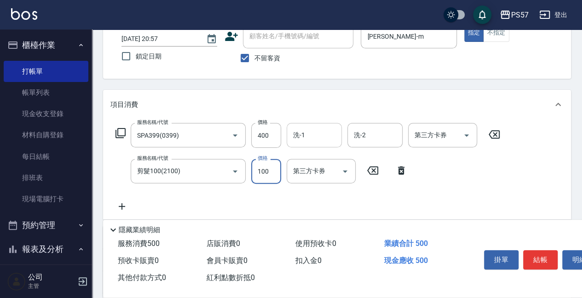
click at [296, 125] on div "洗-1" at bounding box center [314, 135] width 55 height 24
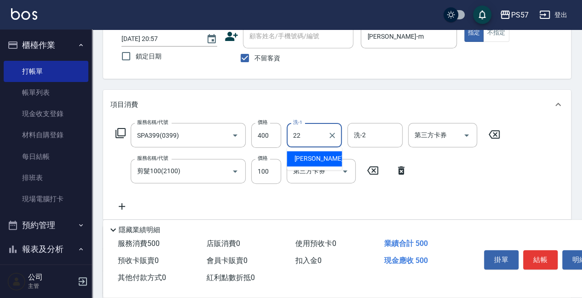
type input "[PERSON_NAME]-22"
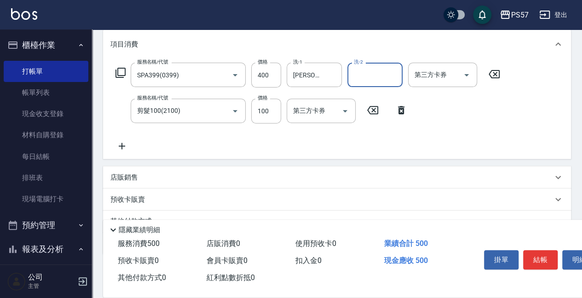
scroll to position [153, 0]
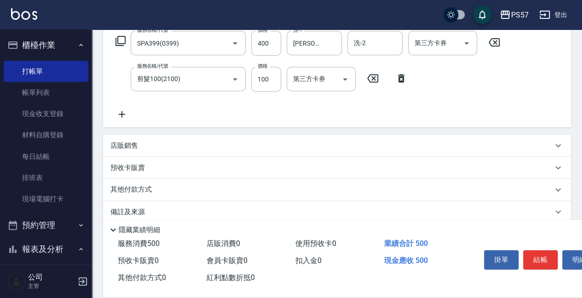
click at [137, 142] on p "店販銷售" at bounding box center [124, 146] width 28 height 10
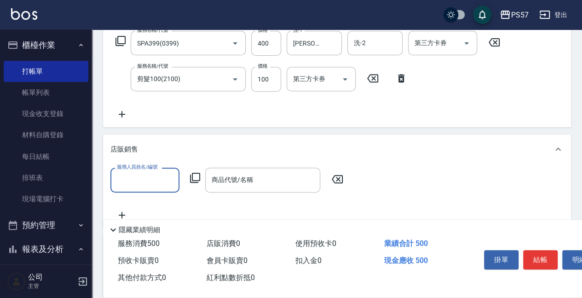
scroll to position [0, 0]
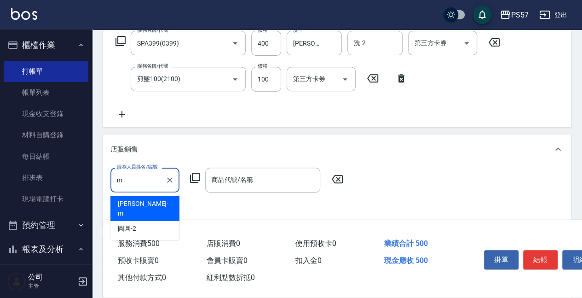
type input "[PERSON_NAME]-m"
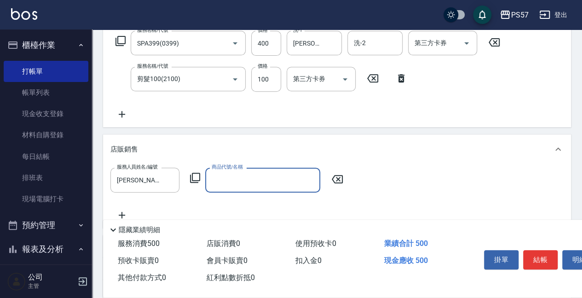
click at [256, 176] on input "商品代號/名稱" at bounding box center [262, 180] width 107 height 16
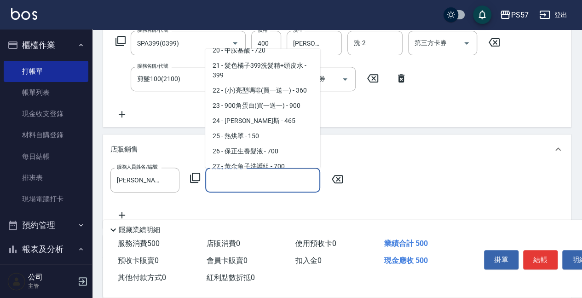
scroll to position [482, 0]
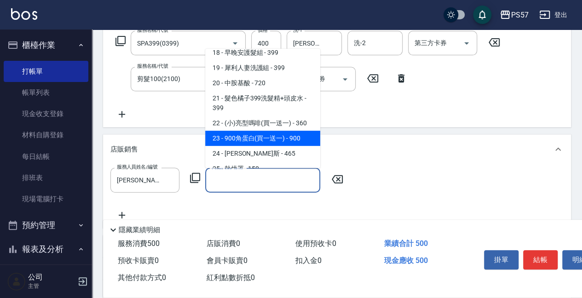
click at [283, 131] on span "23 - 900角蛋白(買一送一) - 900" at bounding box center [262, 138] width 115 height 15
type input "900角蛋白(買一送一)"
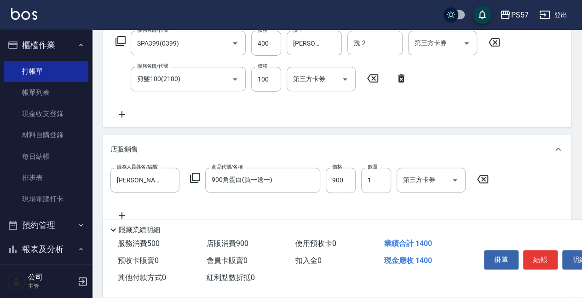
click at [369, 170] on label "數量" at bounding box center [373, 166] width 10 height 7
click at [369, 170] on input "1" at bounding box center [376, 179] width 30 height 25
click at [369, 178] on input "1" at bounding box center [376, 179] width 30 height 25
click at [373, 176] on input "1" at bounding box center [376, 179] width 30 height 25
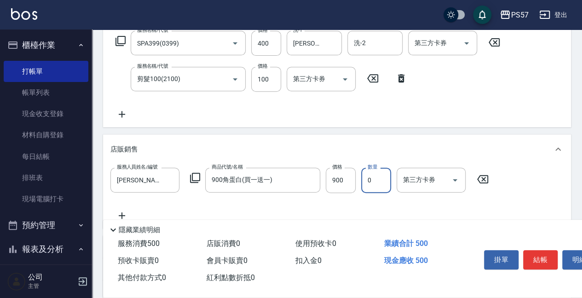
type input "2"
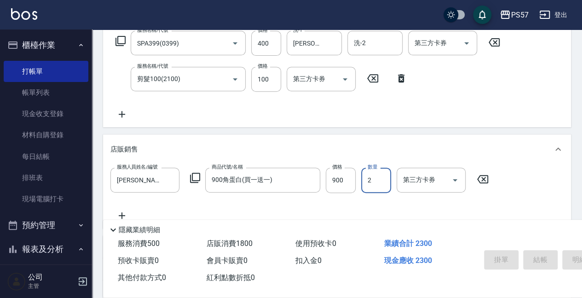
type input "[DATE] 20:58"
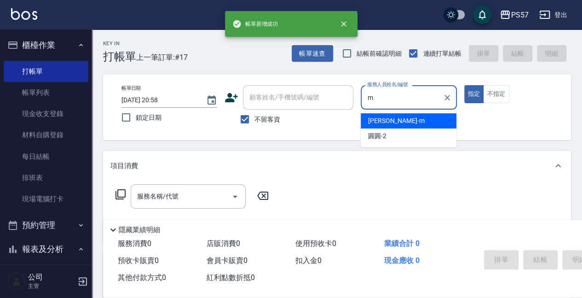
type input "[PERSON_NAME]-m"
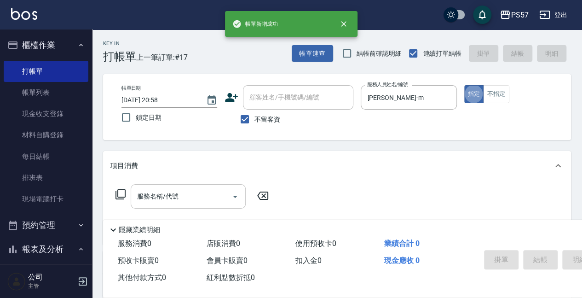
click at [173, 191] on input "服務名稱/代號" at bounding box center [181, 196] width 93 height 16
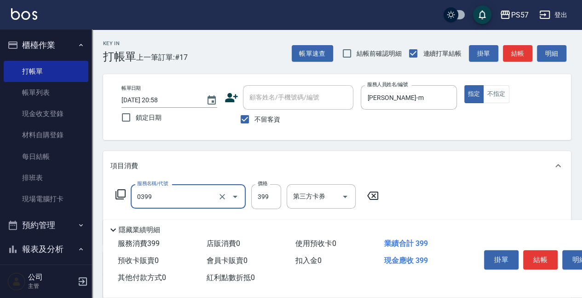
type input "SPA399(0399)"
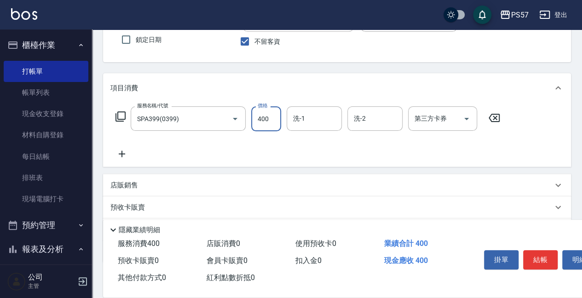
scroll to position [92, 0]
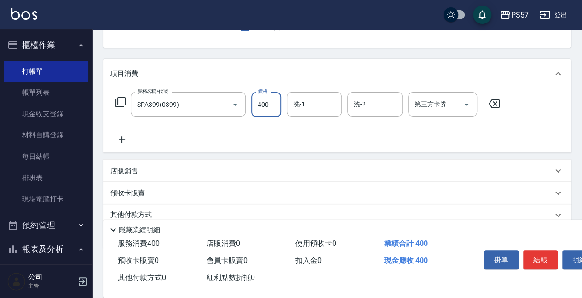
type input "400"
click at [119, 140] on icon at bounding box center [121, 139] width 23 height 11
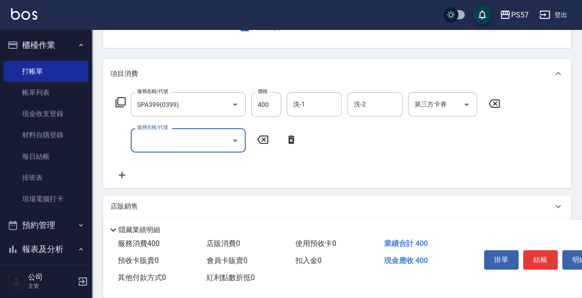
click at [176, 151] on div "服務名稱/代號" at bounding box center [188, 140] width 115 height 24
type input "600護(3600)"
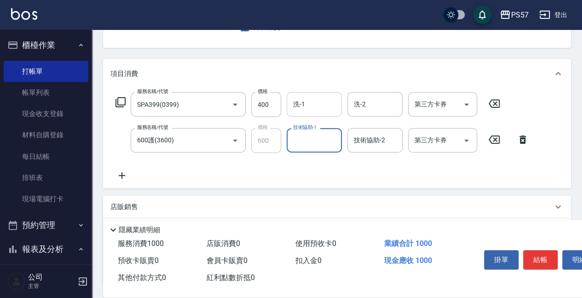
click at [290, 107] on div "洗-1" at bounding box center [314, 104] width 55 height 24
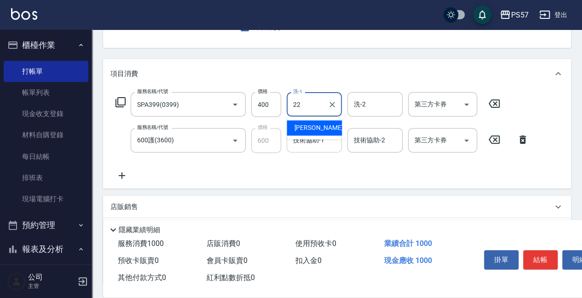
type input "[PERSON_NAME]-22"
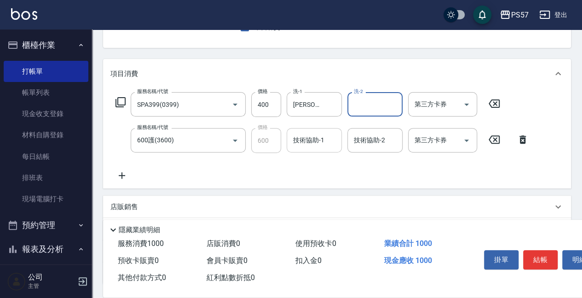
click at [294, 140] on input "技術協助-1" at bounding box center [314, 140] width 47 height 16
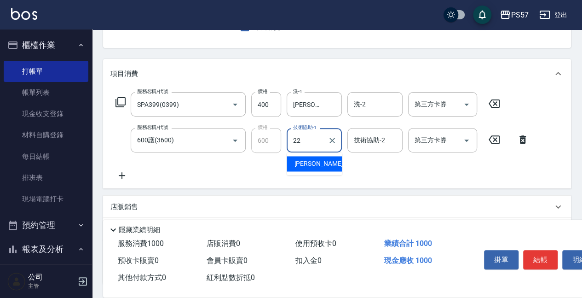
type input "[PERSON_NAME]-22"
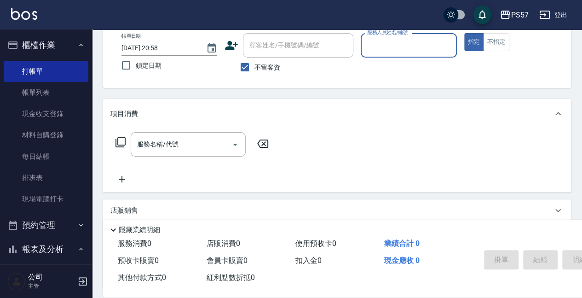
scroll to position [0, 0]
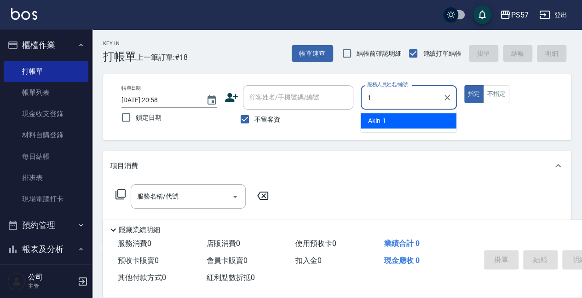
type input "Akin-1"
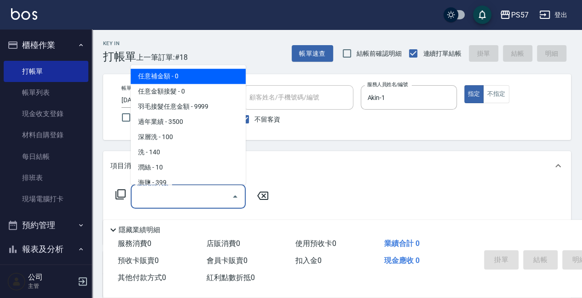
click at [157, 192] on input "服務名稱/代號" at bounding box center [181, 196] width 93 height 16
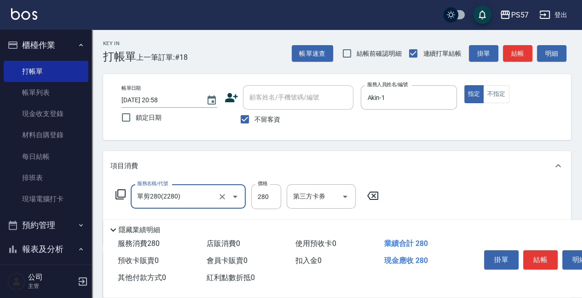
type input "單剪280(2280)"
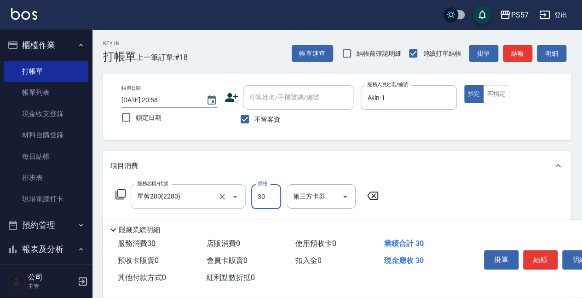
type input "300"
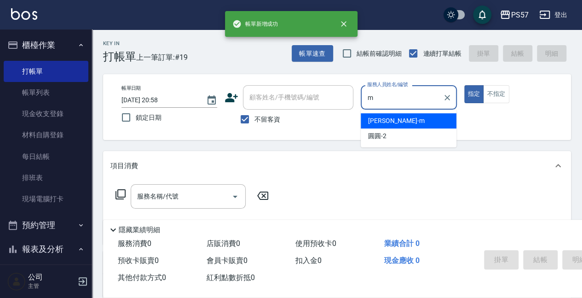
type input "[PERSON_NAME]-m"
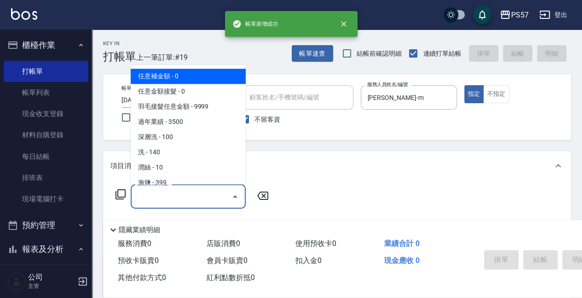
click at [145, 192] on div "服務名稱/代號 服務名稱/代號" at bounding box center [188, 196] width 115 height 24
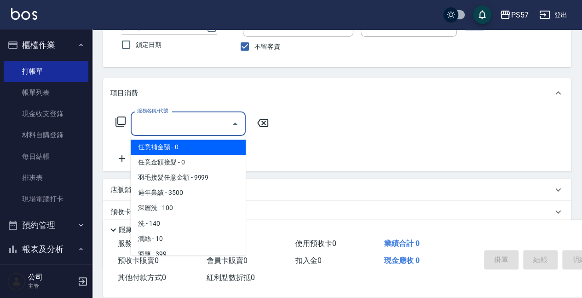
scroll to position [92, 0]
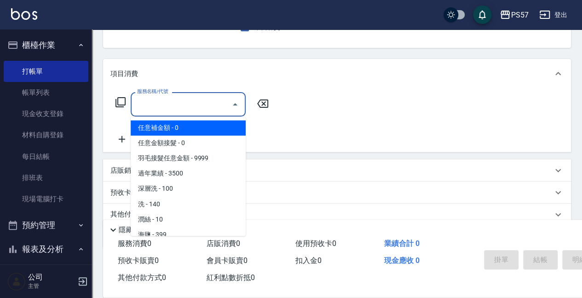
click at [118, 166] on p "店販銷售" at bounding box center [124, 171] width 28 height 10
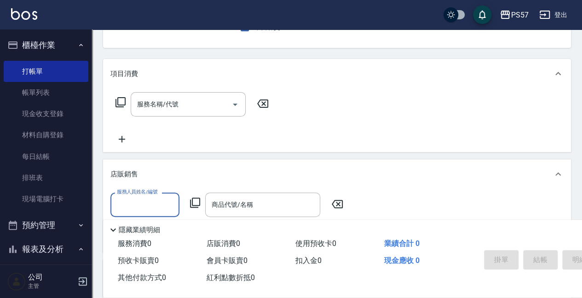
scroll to position [0, 0]
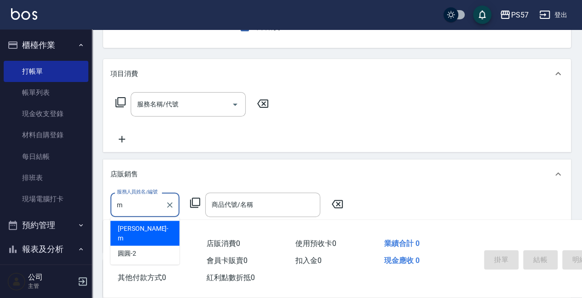
type input "[PERSON_NAME]-m"
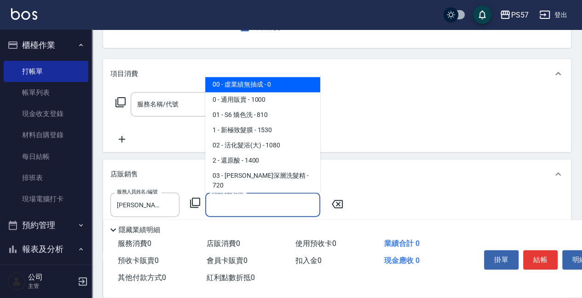
click at [230, 202] on input "商品代號/名稱" at bounding box center [262, 204] width 107 height 16
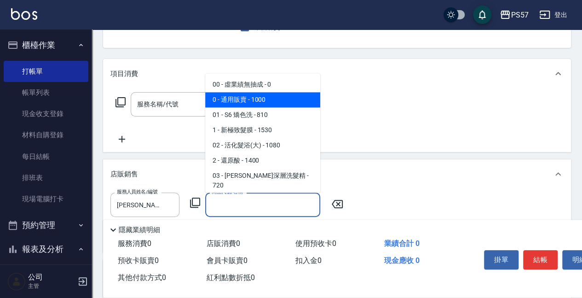
click at [268, 103] on span "0 - 通用販賣 - 1000" at bounding box center [262, 99] width 115 height 15
type input "通用販賣"
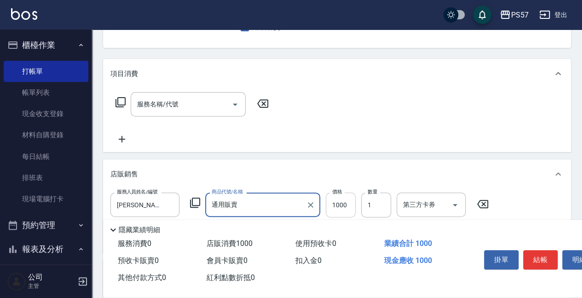
click at [345, 198] on input "1000" at bounding box center [341, 204] width 30 height 25
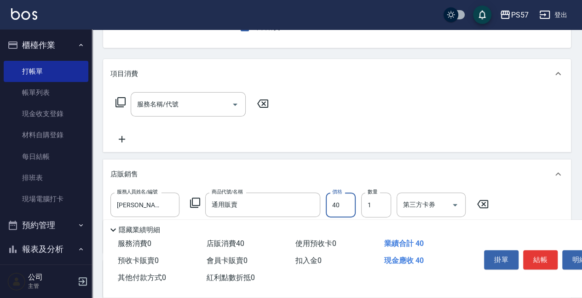
type input "400"
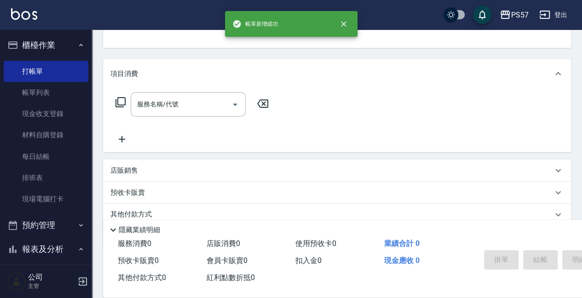
scroll to position [89, 0]
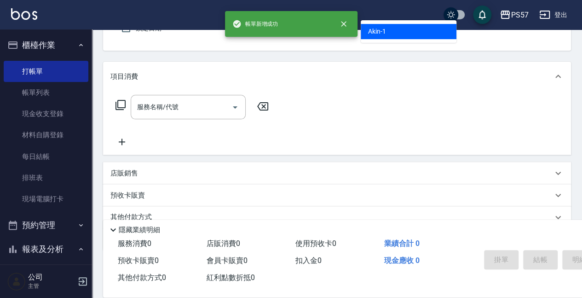
type input "Akin-1"
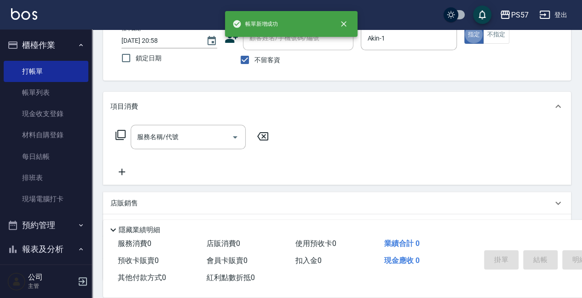
scroll to position [24, 0]
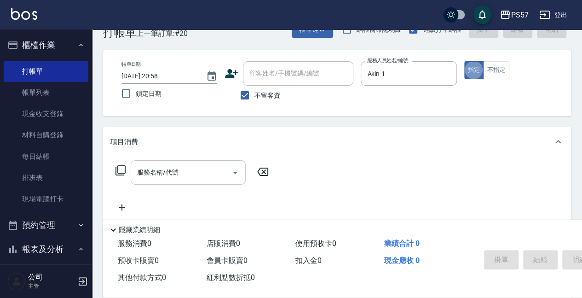
click at [164, 181] on div "服務名稱/代號" at bounding box center [188, 172] width 115 height 24
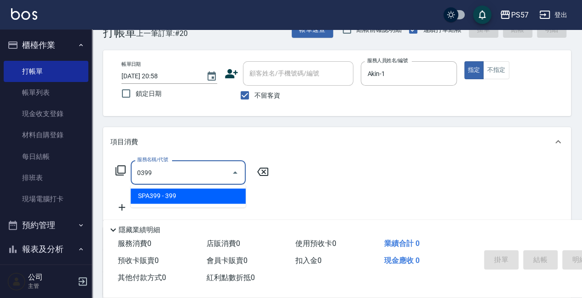
type input "SPA399(0399)"
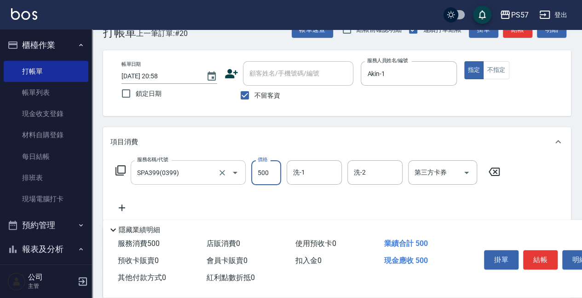
type input "500"
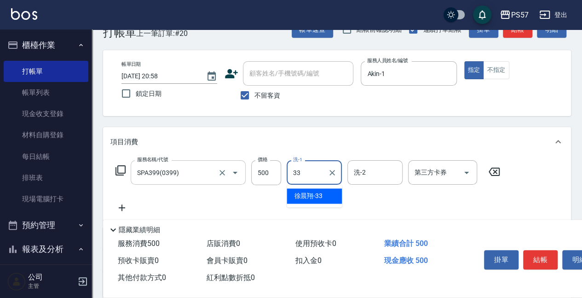
type input "[PERSON_NAME]-33"
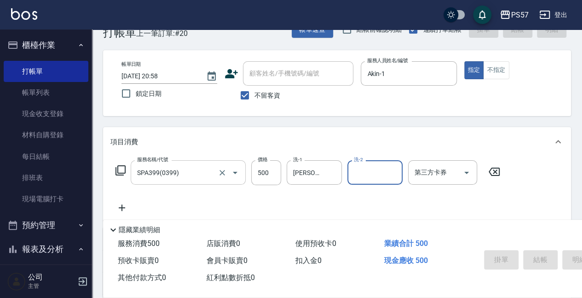
type input "[DATE] 20:59"
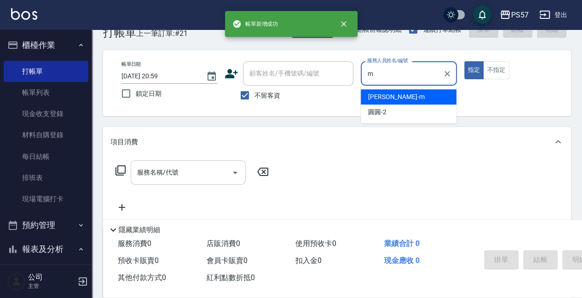
type input "[PERSON_NAME]-m"
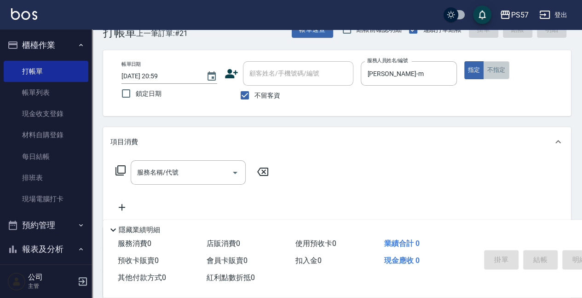
click at [499, 74] on button "不指定" at bounding box center [496, 70] width 26 height 18
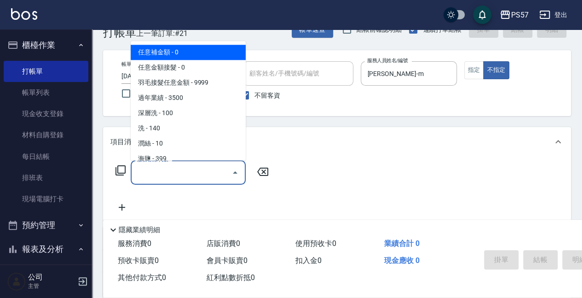
click at [156, 177] on input "服務名稱/代號" at bounding box center [181, 172] width 93 height 16
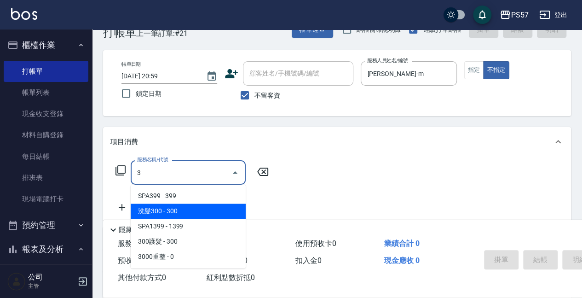
click at [148, 212] on span "洗髮300 - 300" at bounding box center [188, 210] width 115 height 15
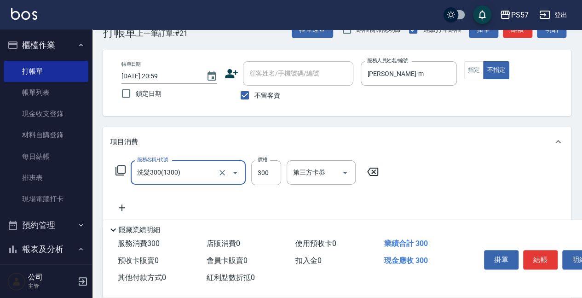
type input "洗髮300(1300)"
click at [108, 203] on div "服務名稱/代號 洗髮300(1300) 服務名稱/代號 價格 300 價格 第三方卡券 第三方卡券" at bounding box center [337, 188] width 468 height 64
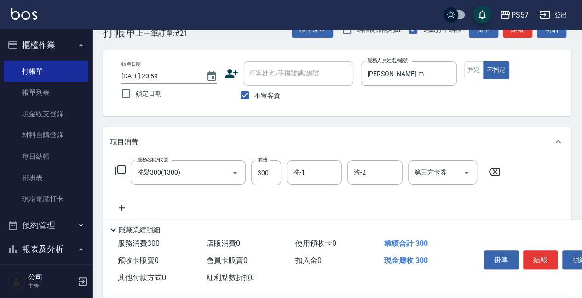
click at [119, 211] on icon at bounding box center [121, 207] width 23 height 11
click at [145, 210] on input "服務名稱/代號" at bounding box center [181, 208] width 93 height 16
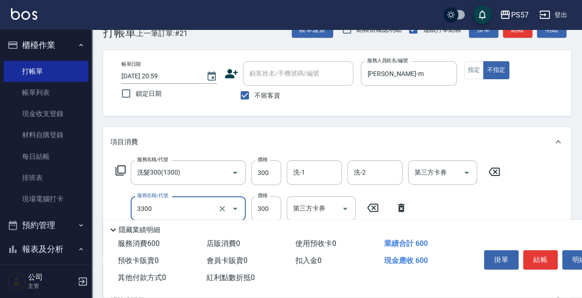
type input "300護髮(3300)"
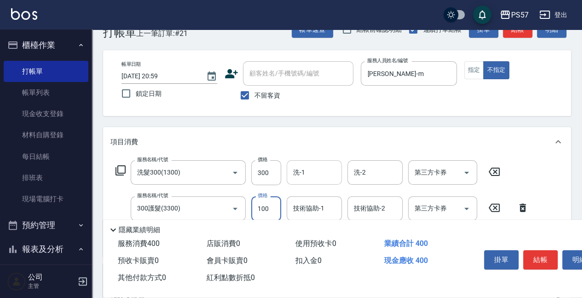
type input "100"
click at [305, 167] on input "洗-1" at bounding box center [314, 172] width 47 height 16
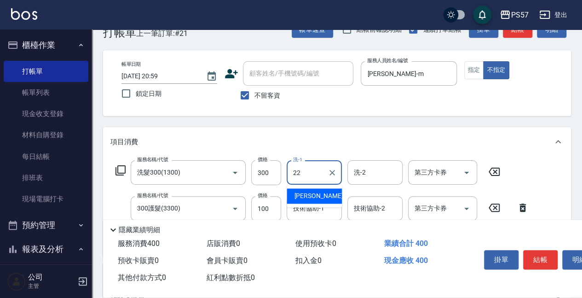
type input "[PERSON_NAME]-22"
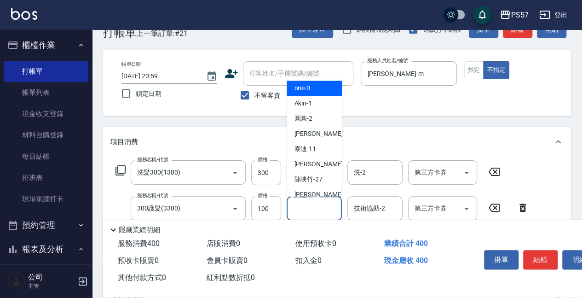
click at [305, 205] on input "技術協助-1" at bounding box center [314, 208] width 47 height 16
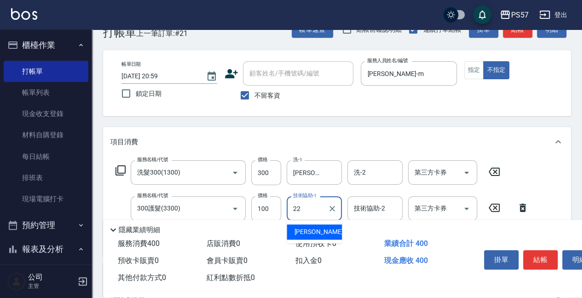
type input "[PERSON_NAME]-22"
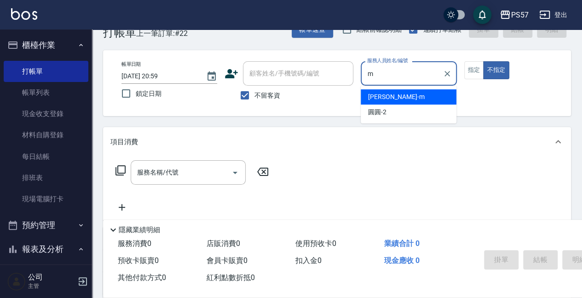
type input "[PERSON_NAME]-m"
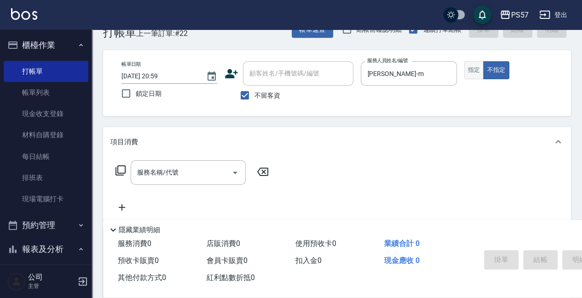
click at [467, 70] on button "指定" at bounding box center [474, 70] width 20 height 18
click at [143, 176] on input "服務名稱/代號" at bounding box center [181, 172] width 93 height 16
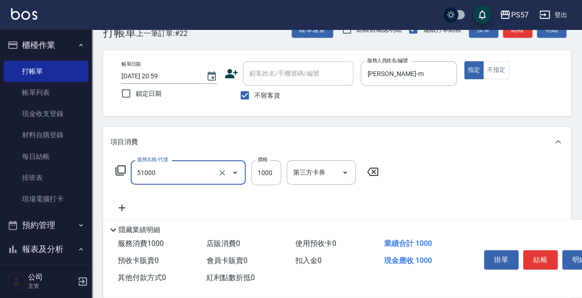
type input "任意金額染髮(51000)"
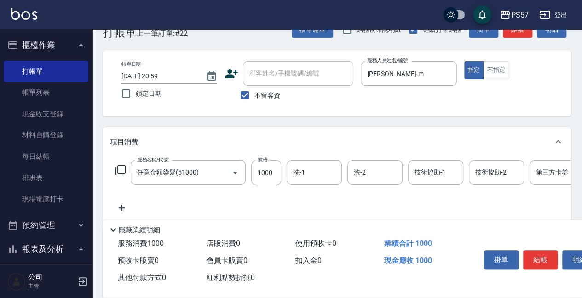
click at [122, 200] on div "服務名稱/代號 任意金額染髮(51000) 服務名稱/代號 價格 1000 價格 洗-1 洗-1 洗-2 洗-2 技術協助-1 技術協助-1 技術協助-2 技…" at bounding box center [368, 186] width 517 height 53
click at [121, 210] on icon at bounding box center [121, 207] width 23 height 11
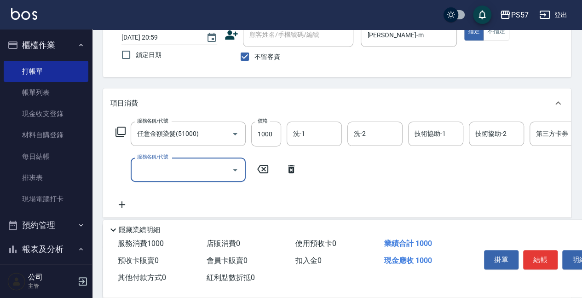
scroll to position [85, 0]
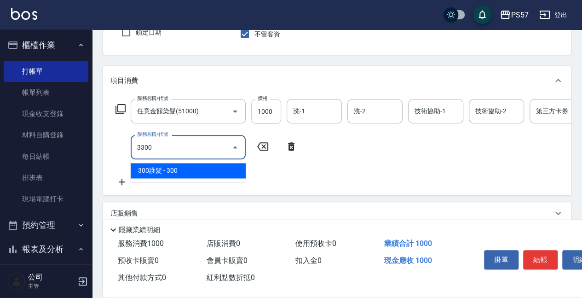
type input "300護髮(3300)"
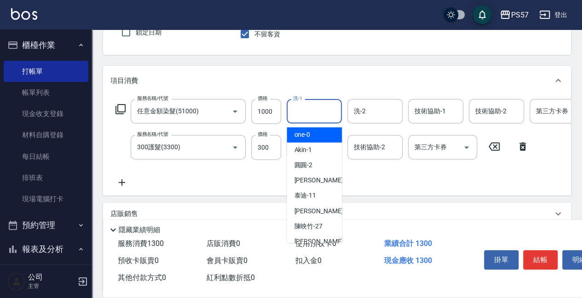
click at [294, 104] on div "洗-1 洗-1" at bounding box center [314, 111] width 55 height 24
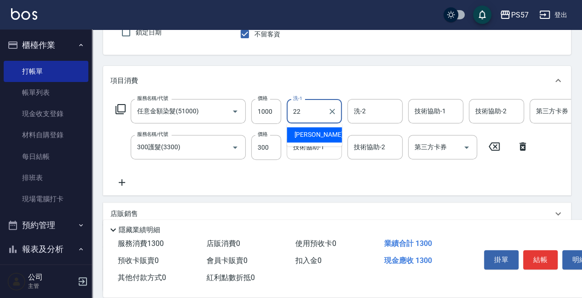
type input "[PERSON_NAME]-22"
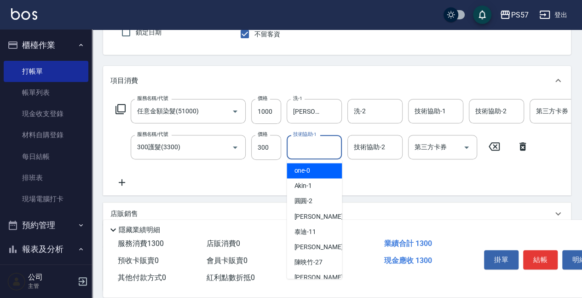
click at [292, 150] on input "技術協助-1" at bounding box center [314, 147] width 47 height 16
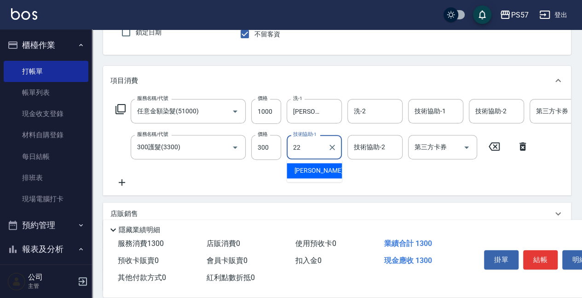
type input "[PERSON_NAME]-22"
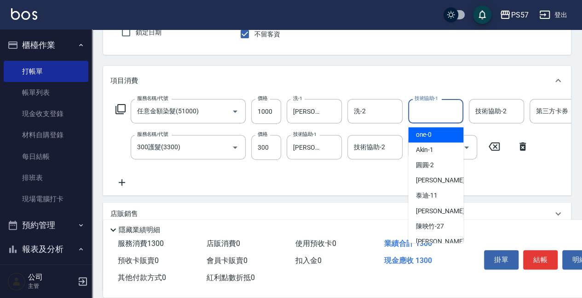
click at [446, 119] on input "技術協助-1" at bounding box center [435, 111] width 47 height 16
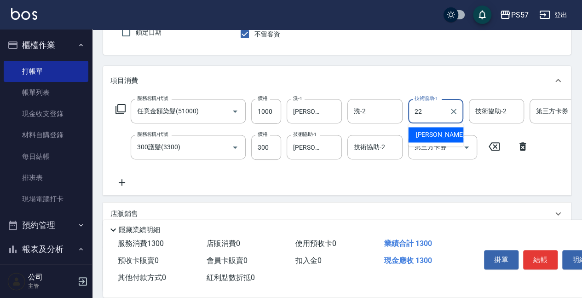
type input "[PERSON_NAME]-22"
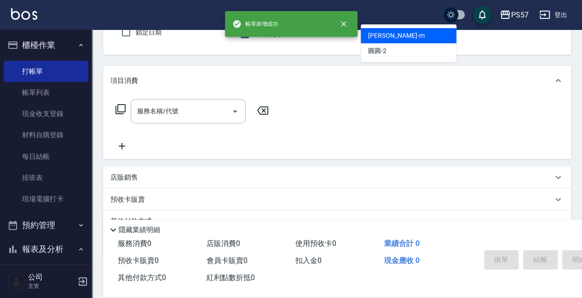
type input "[PERSON_NAME]-m"
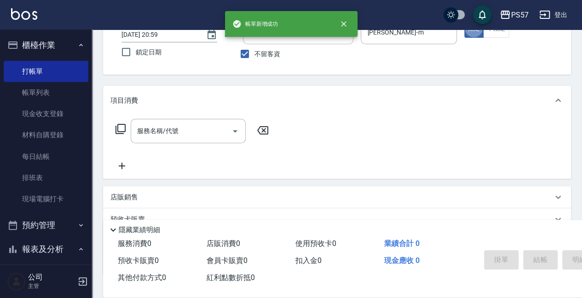
scroll to position [54, 0]
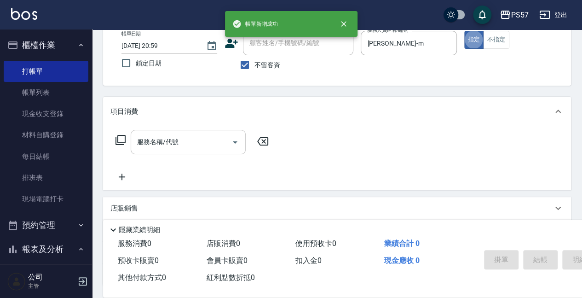
click at [188, 132] on div "服務名稱/代號" at bounding box center [188, 142] width 115 height 24
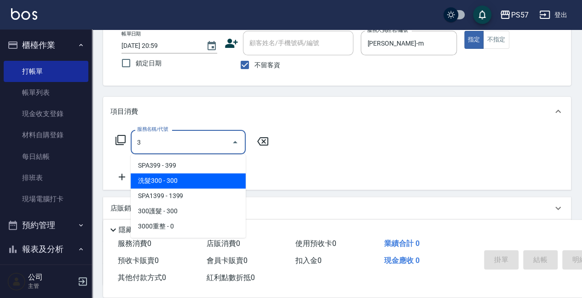
click at [186, 179] on span "洗髮300 - 300" at bounding box center [188, 180] width 115 height 15
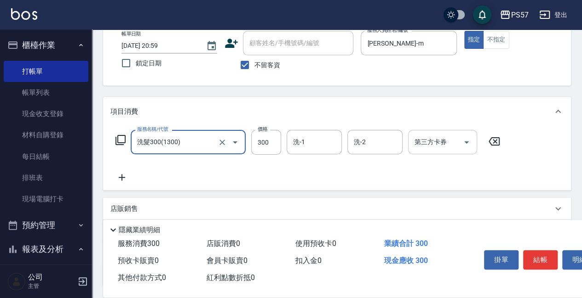
type input "洗髮300(1300)"
click at [301, 148] on input "洗-1" at bounding box center [314, 142] width 47 height 16
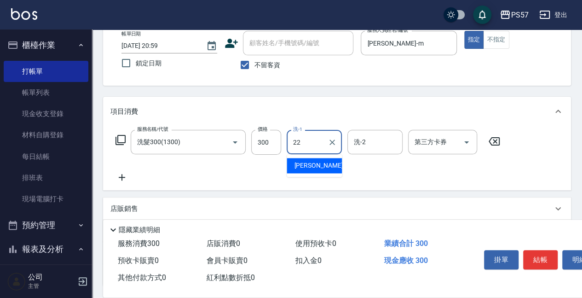
type input "[PERSON_NAME]-22"
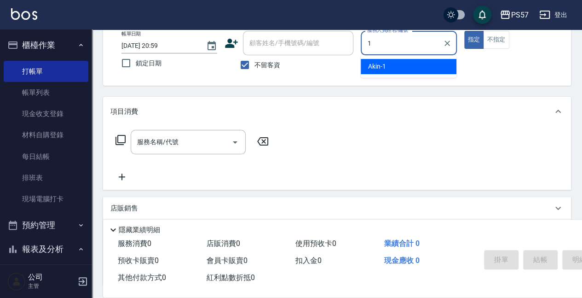
type input "Akin-1"
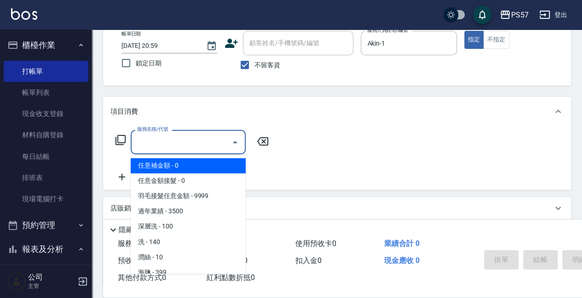
click at [156, 139] on input "服務名稱/代號" at bounding box center [181, 142] width 93 height 16
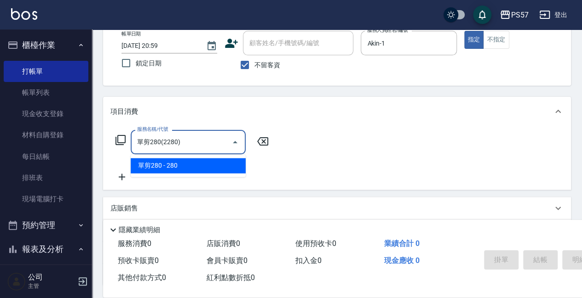
type input "單剪280(2280)"
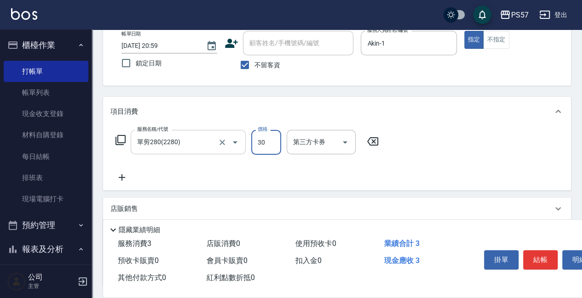
type input "300"
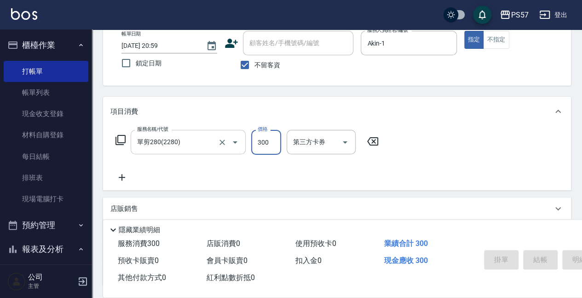
type input "[DATE] 21:00"
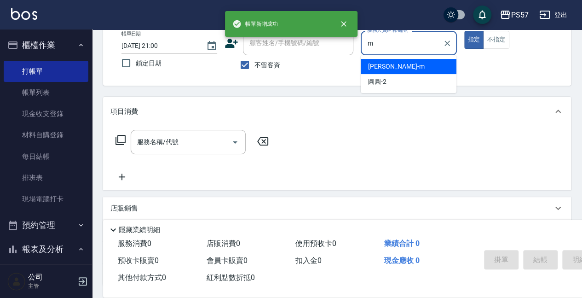
type input "[PERSON_NAME]-m"
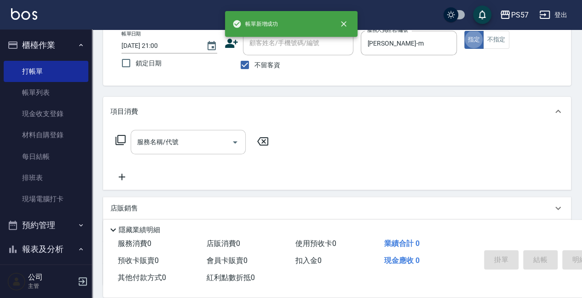
click at [141, 135] on div "服務名稱/代號 服務名稱/代號" at bounding box center [188, 142] width 115 height 24
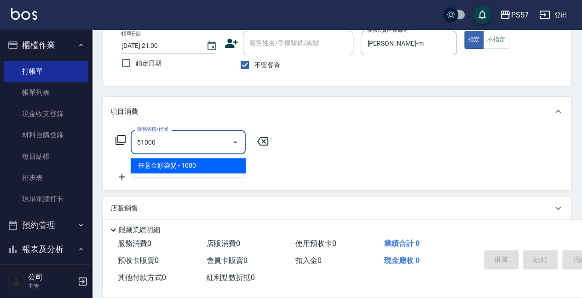
type input "任意金額染髮(51000)"
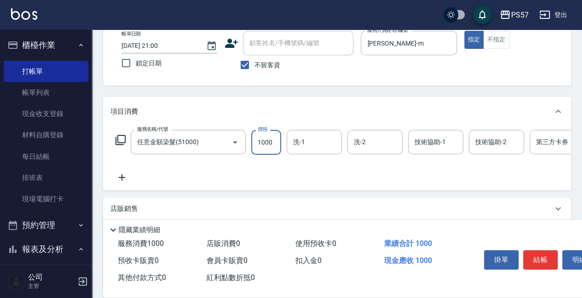
click at [125, 177] on icon at bounding box center [122, 177] width 6 height 6
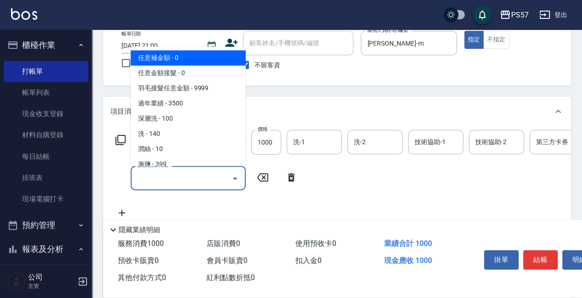
click at [150, 173] on input "服務名稱/代號" at bounding box center [181, 178] width 93 height 16
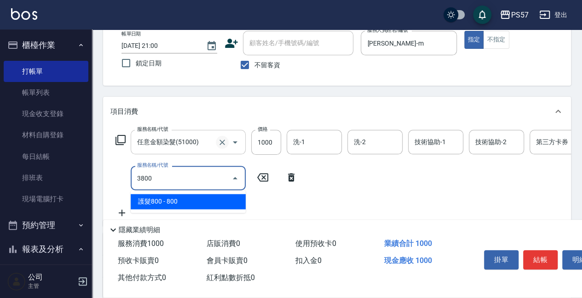
type input "護髮800(3800)"
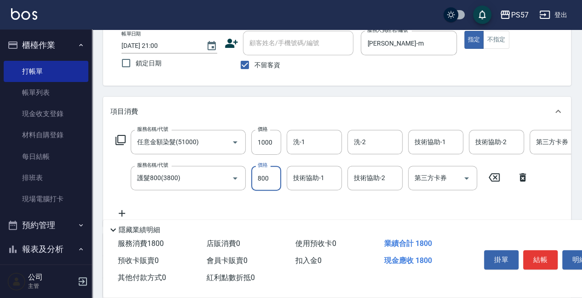
click at [317, 157] on div "服務名稱/代號 任意金額染髮(51000) 服務名稱/代號 價格 1000 價格 洗-1 洗-1 洗-2 洗-2 技術協助-1 技術協助-1 技術協助-2 技…" at bounding box center [368, 174] width 517 height 89
click at [317, 145] on input "洗-1" at bounding box center [314, 142] width 47 height 16
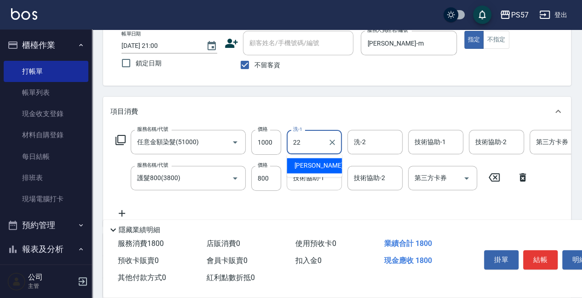
type input "[PERSON_NAME]-22"
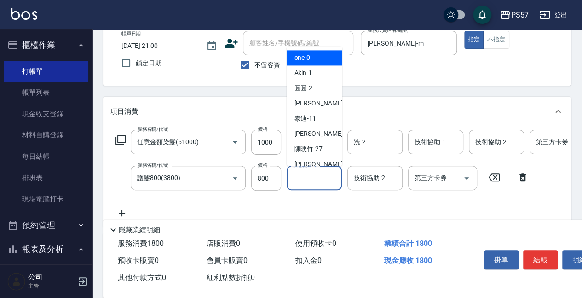
click at [304, 183] on input "技術協助-1" at bounding box center [314, 178] width 47 height 16
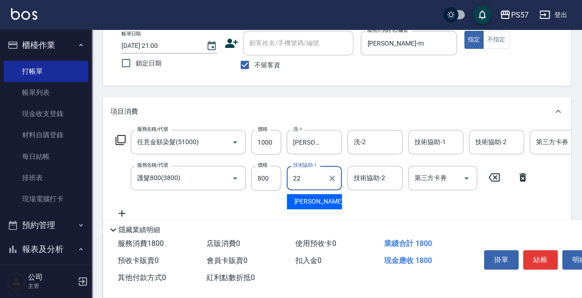
type input "[PERSON_NAME]-22"
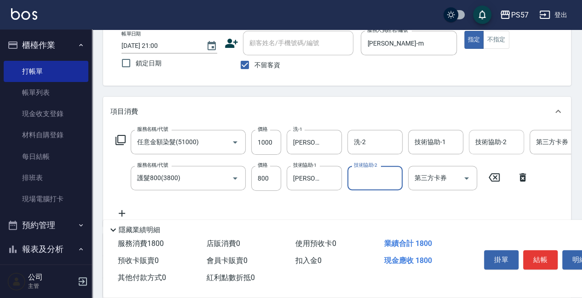
click at [484, 134] on div "技術協助-2 技術協助-2" at bounding box center [496, 142] width 55 height 24
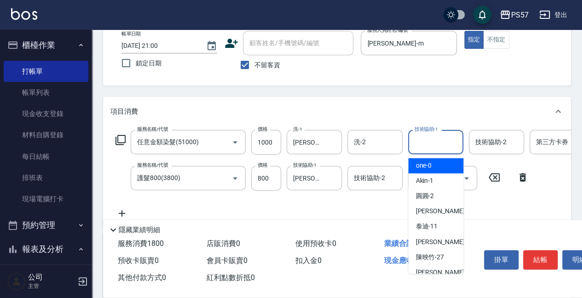
click at [452, 138] on input "技術協助-1" at bounding box center [435, 142] width 47 height 16
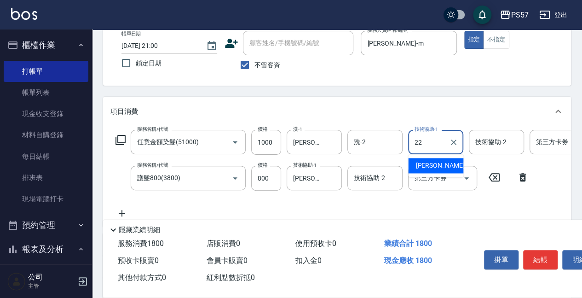
type input "[PERSON_NAME]-22"
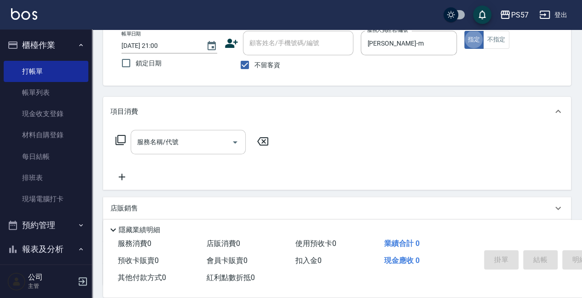
click at [158, 146] on input "服務名稱/代號" at bounding box center [181, 142] width 93 height 16
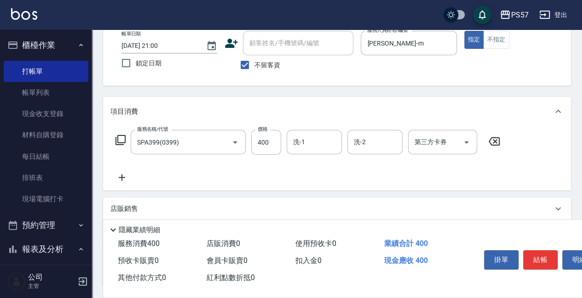
click at [124, 179] on icon at bounding box center [121, 177] width 23 height 11
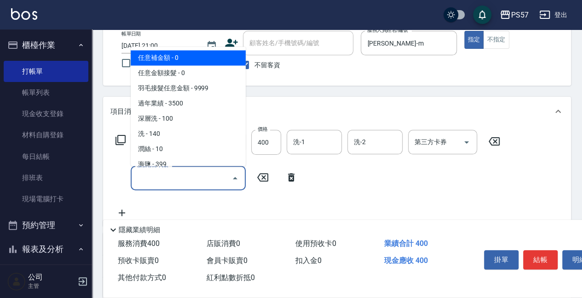
click at [168, 180] on input "服務名稱/代號" at bounding box center [181, 178] width 93 height 16
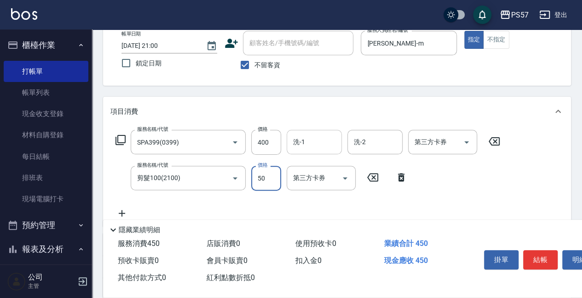
click at [330, 144] on input "洗-1" at bounding box center [314, 142] width 47 height 16
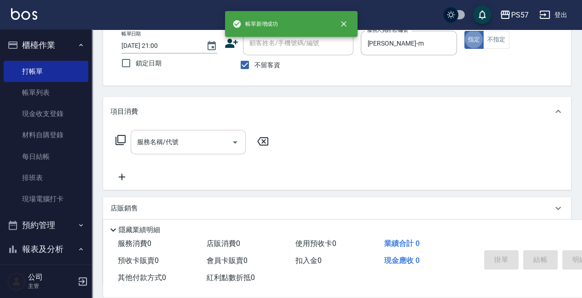
click at [159, 142] on input "服務名稱/代號" at bounding box center [181, 142] width 93 height 16
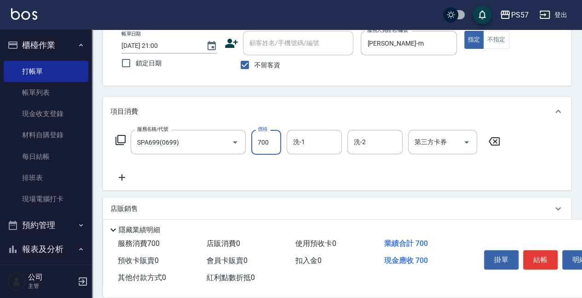
click at [121, 174] on icon at bounding box center [122, 177] width 6 height 6
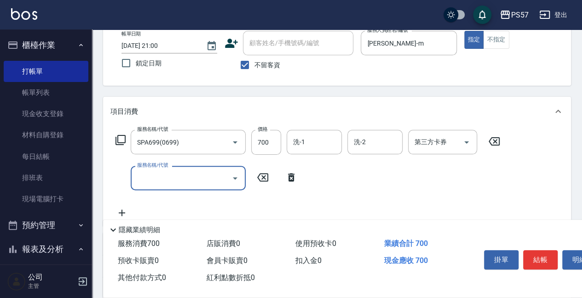
click at [148, 183] on input "服務名稱/代號" at bounding box center [181, 178] width 93 height 16
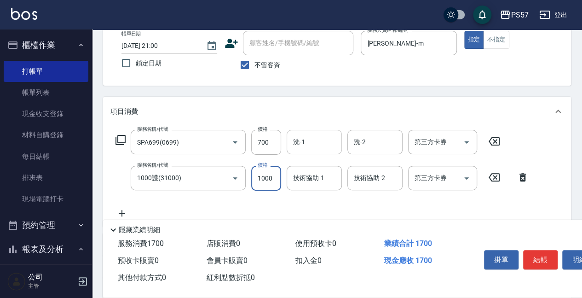
click at [298, 148] on input "洗-1" at bounding box center [314, 142] width 47 height 16
click at [310, 187] on div "技術協助-1" at bounding box center [314, 178] width 55 height 24
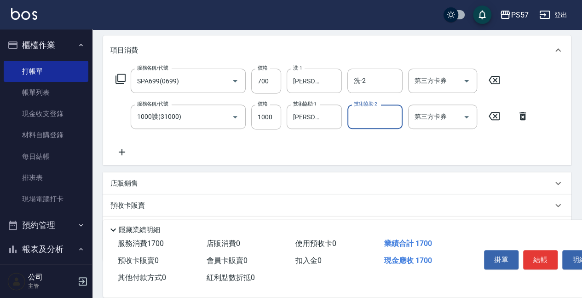
scroll to position [116, 0]
click at [138, 185] on div "店販銷售" at bounding box center [331, 183] width 442 height 10
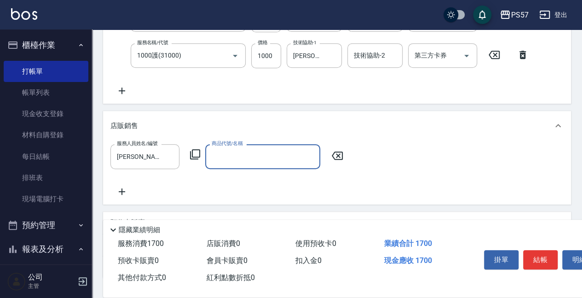
scroll to position [177, 0]
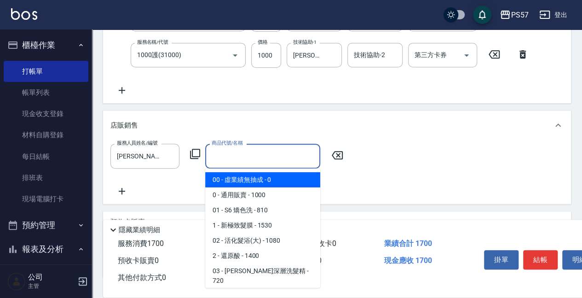
click at [253, 162] on input "商品代號/名稱" at bounding box center [262, 156] width 107 height 16
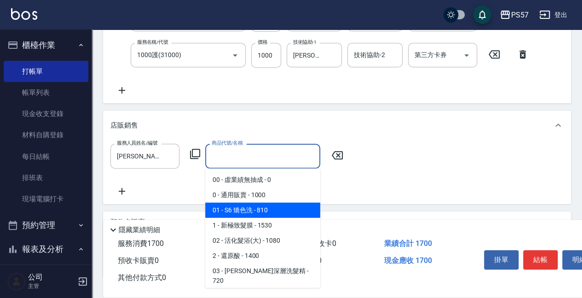
click at [266, 201] on span "0 - 通用販賣 - 1000" at bounding box center [262, 194] width 115 height 15
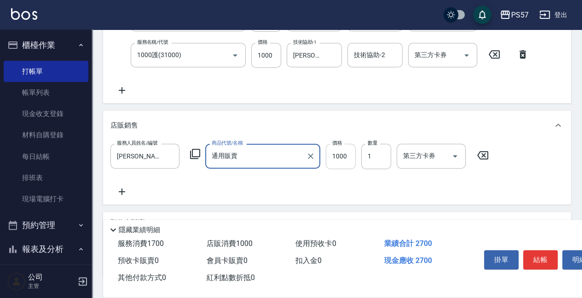
click at [344, 159] on input "1000" at bounding box center [341, 156] width 30 height 25
click at [128, 194] on icon at bounding box center [121, 191] width 23 height 11
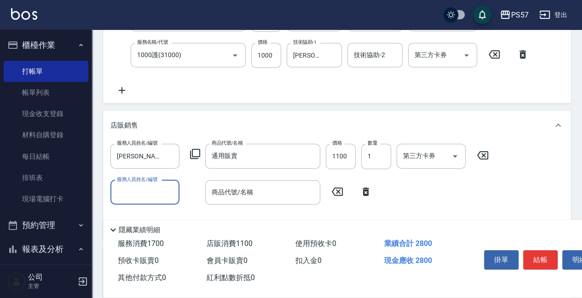
click at [136, 190] on input "服務人員姓名/編號" at bounding box center [145, 192] width 61 height 16
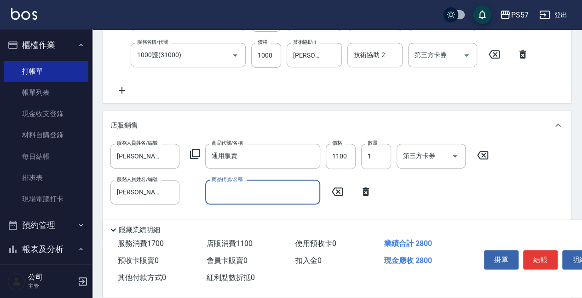
click at [214, 192] on input "商品代號/名稱" at bounding box center [262, 192] width 107 height 16
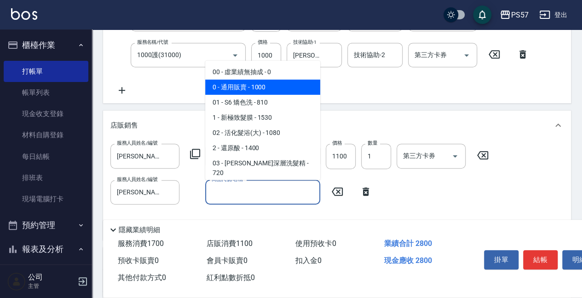
click at [265, 94] on span "0 - 通用販賣 - 1000" at bounding box center [262, 87] width 115 height 15
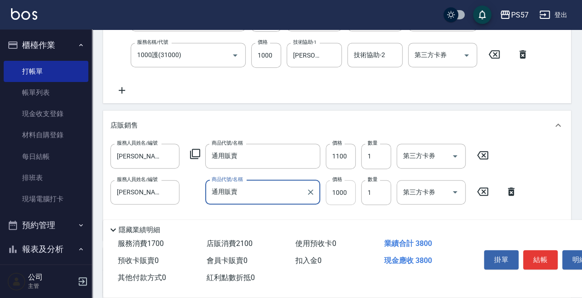
click at [338, 193] on input "1000" at bounding box center [341, 192] width 30 height 25
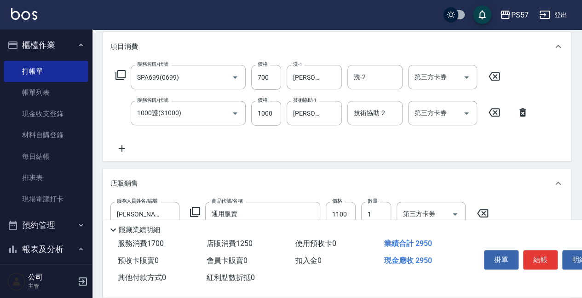
scroll to position [116, 0]
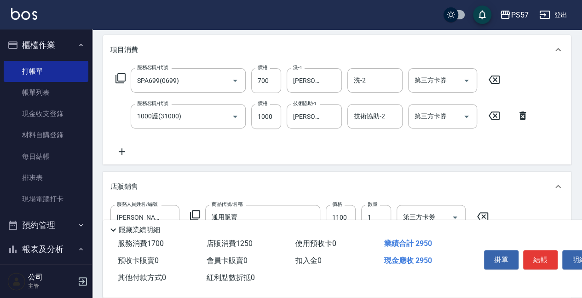
click at [129, 149] on icon at bounding box center [121, 151] width 23 height 11
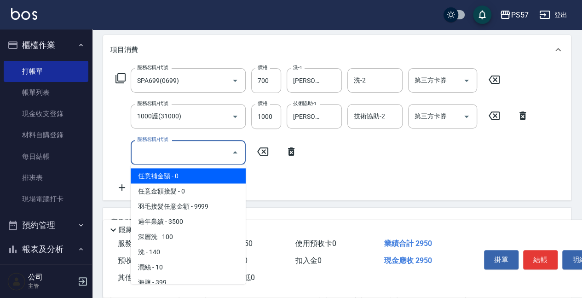
click at [163, 155] on input "服務名稱/代號" at bounding box center [181, 152] width 93 height 16
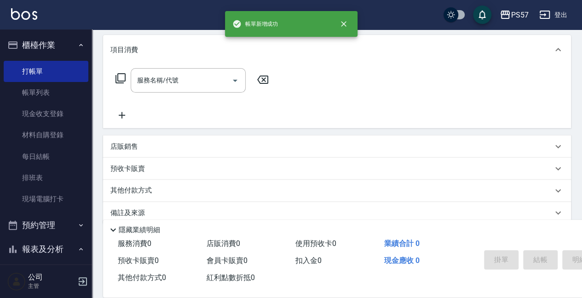
scroll to position [0, 0]
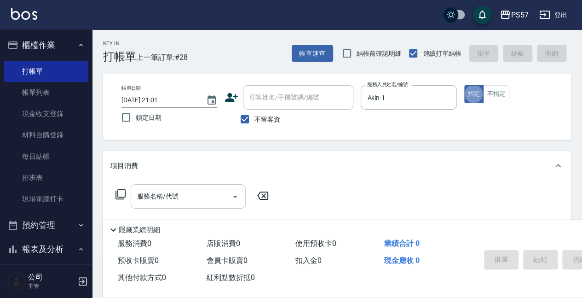
click at [143, 202] on input "服務名稱/代號" at bounding box center [181, 196] width 93 height 16
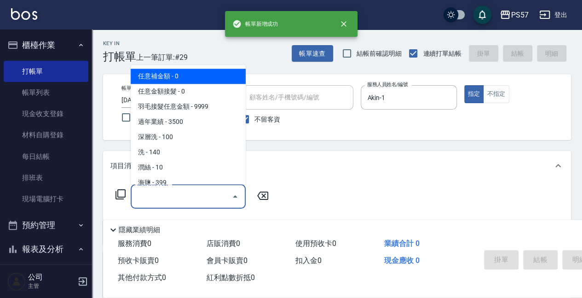
click at [163, 200] on input "服務名稱/代號" at bounding box center [181, 196] width 93 height 16
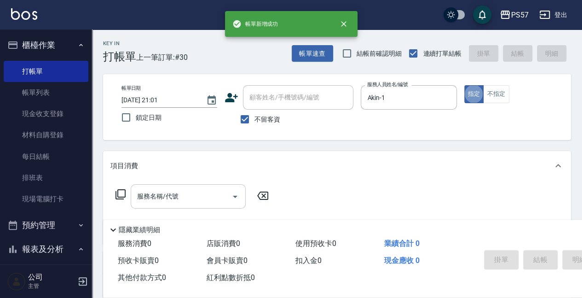
click at [167, 201] on input "服務名稱/代號" at bounding box center [181, 196] width 93 height 16
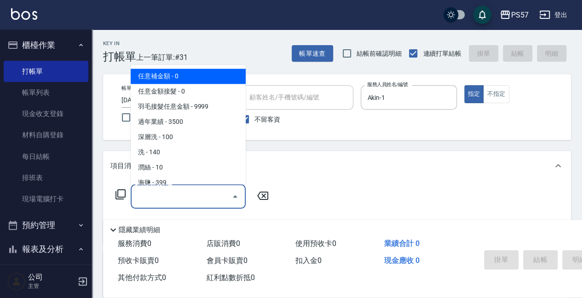
click at [155, 202] on input "服務名稱/代號" at bounding box center [181, 196] width 93 height 16
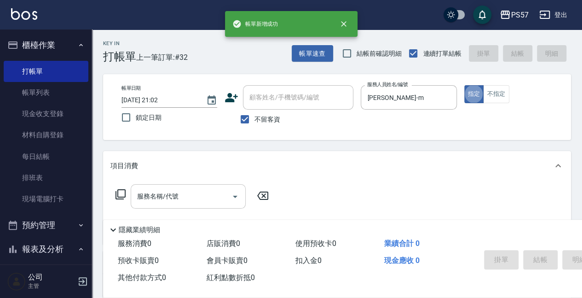
click at [154, 198] on input "服務名稱/代號" at bounding box center [181, 196] width 93 height 16
click at [161, 198] on input "服務名稱/代號" at bounding box center [181, 196] width 93 height 16
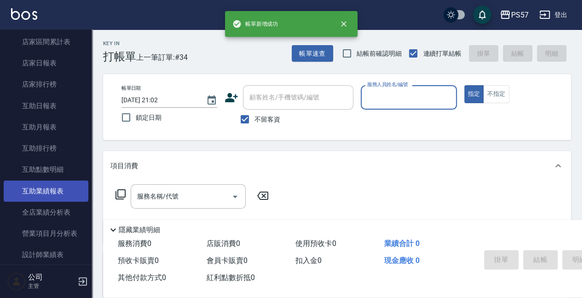
scroll to position [276, 0]
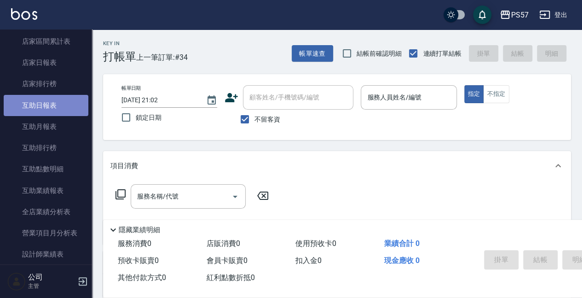
click at [49, 109] on link "互助日報表" at bounding box center [46, 105] width 85 height 21
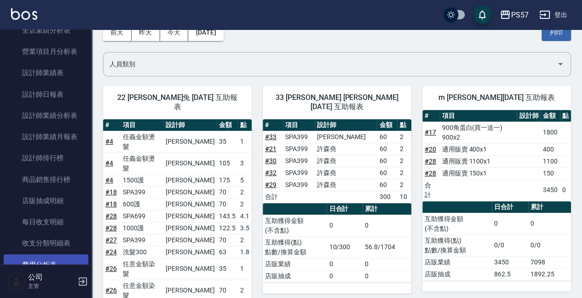
scroll to position [332, 0]
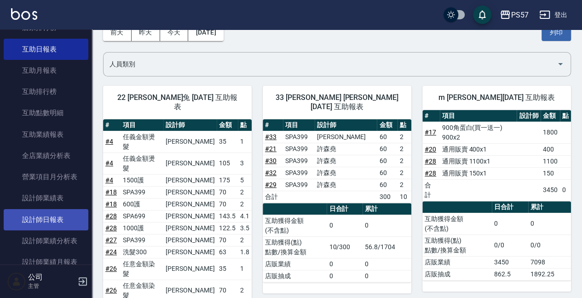
click at [60, 215] on link "設計師日報表" at bounding box center [46, 219] width 85 height 21
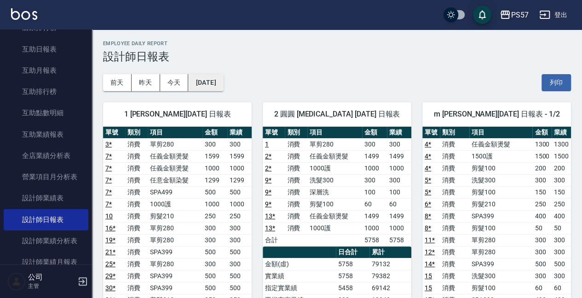
click at [194, 80] on button "[DATE]" at bounding box center [205, 82] width 35 height 17
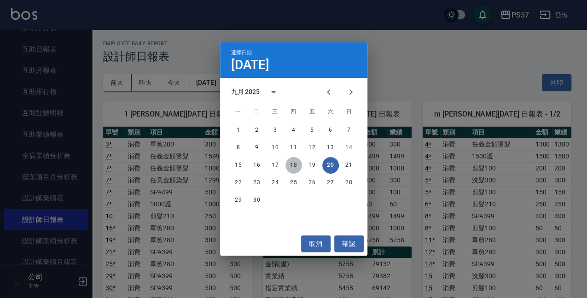
click at [294, 165] on button "18" at bounding box center [293, 165] width 17 height 17
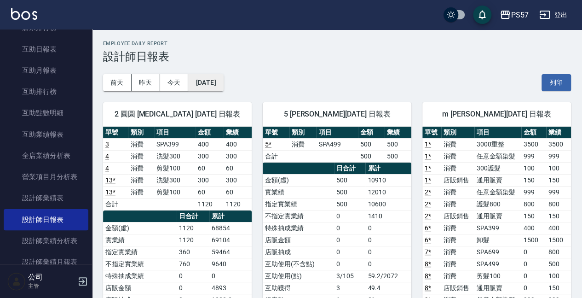
click at [221, 83] on button "[DATE]" at bounding box center [205, 82] width 35 height 17
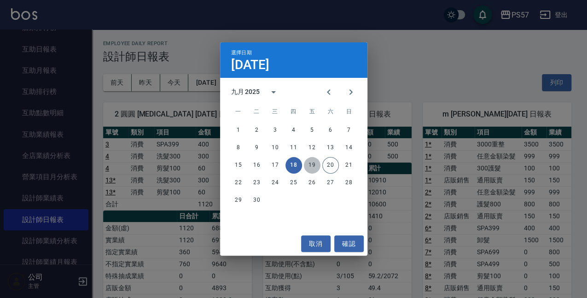
click at [311, 163] on button "19" at bounding box center [312, 165] width 17 height 17
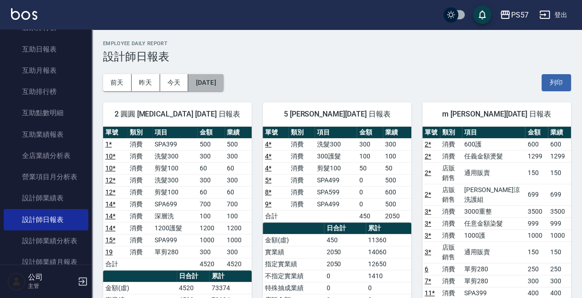
click at [193, 83] on button "[DATE]" at bounding box center [205, 82] width 35 height 17
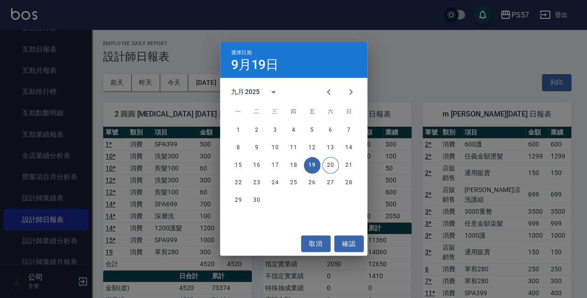
click at [310, 169] on button "19" at bounding box center [312, 165] width 17 height 17
click at [287, 167] on button "18" at bounding box center [293, 165] width 17 height 17
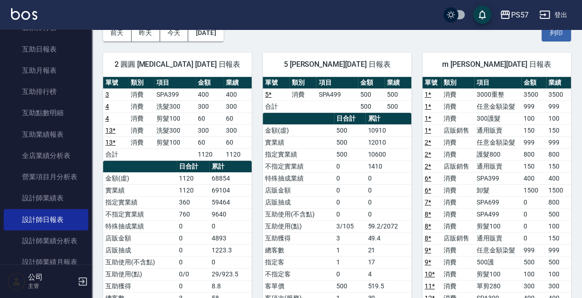
scroll to position [30, 0]
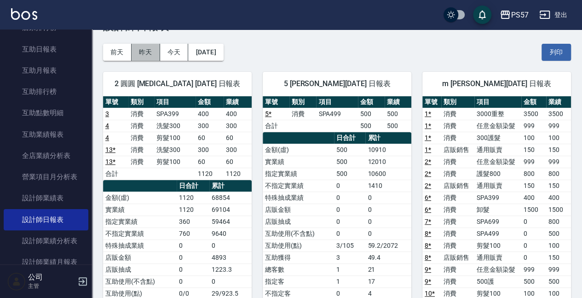
click at [151, 52] on button "昨天" at bounding box center [146, 52] width 29 height 17
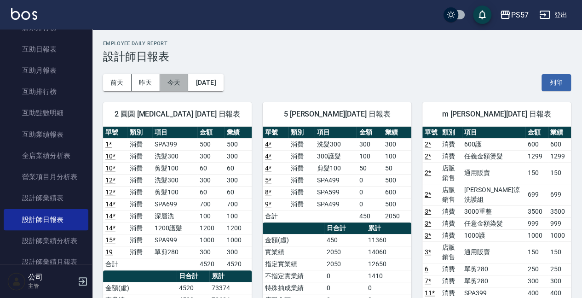
click at [177, 80] on button "今天" at bounding box center [174, 82] width 29 height 17
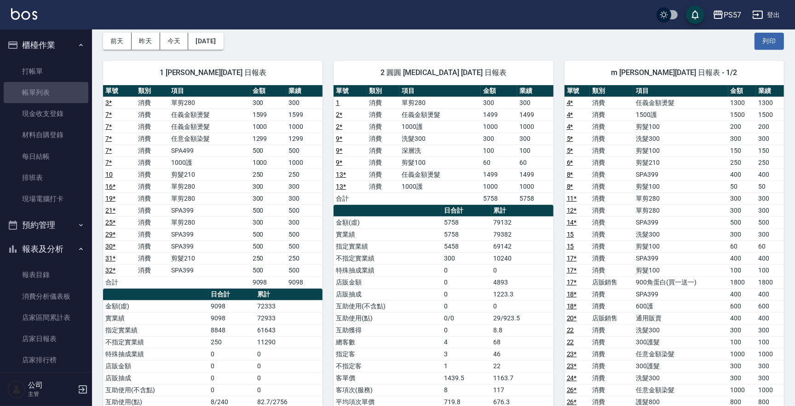
drag, startPoint x: 56, startPoint y: 92, endPoint x: 314, endPoint y: 172, distance: 270.1
click at [56, 92] on link "帳單列表" at bounding box center [46, 92] width 85 height 21
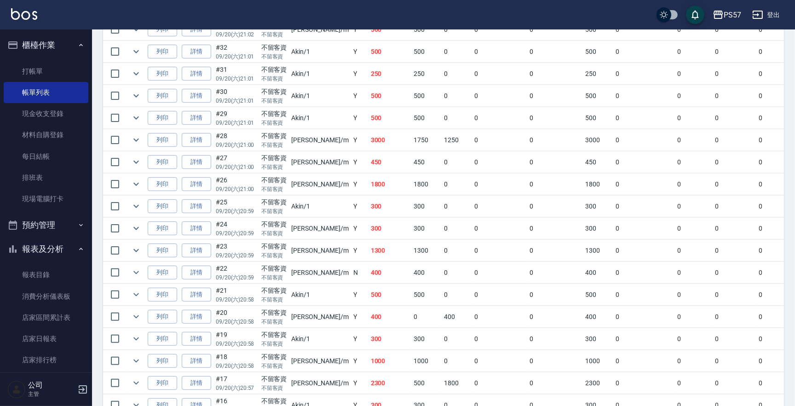
scroll to position [251, 0]
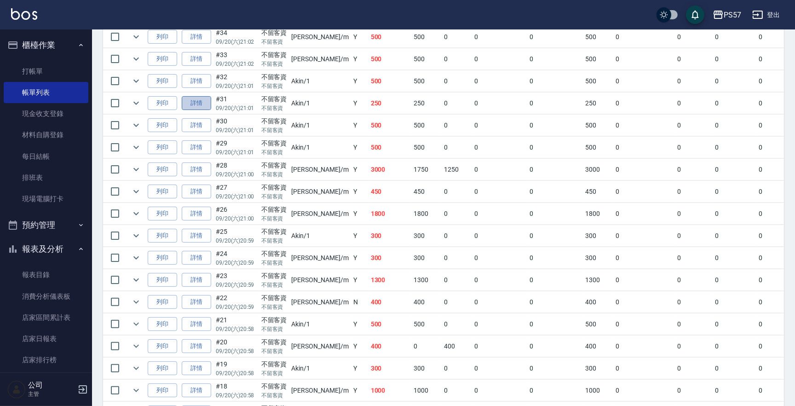
click at [199, 99] on link "詳情" at bounding box center [196, 103] width 29 height 14
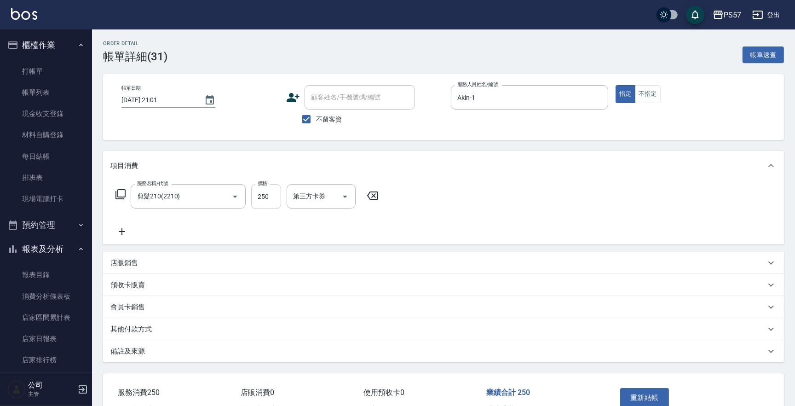
click at [267, 193] on input "250" at bounding box center [266, 196] width 30 height 25
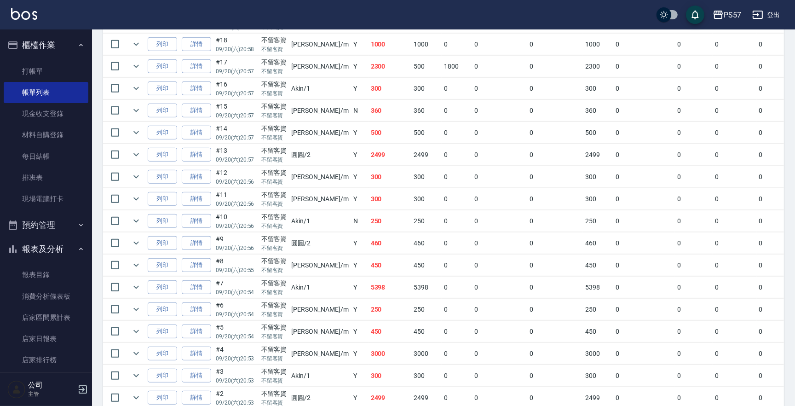
scroll to position [660, 0]
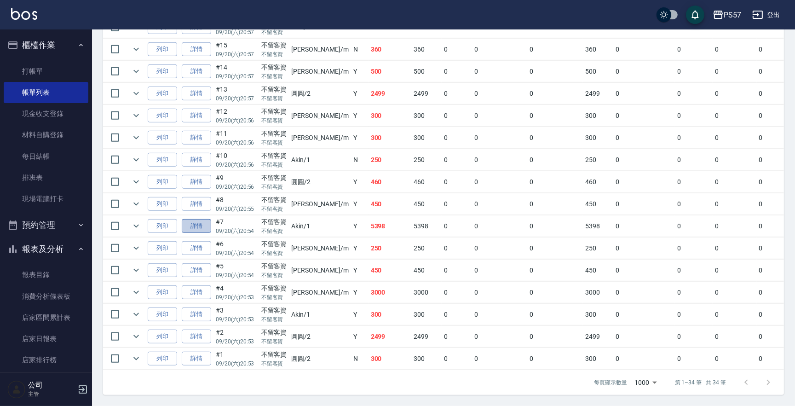
click at [200, 219] on link "詳情" at bounding box center [196, 226] width 29 height 14
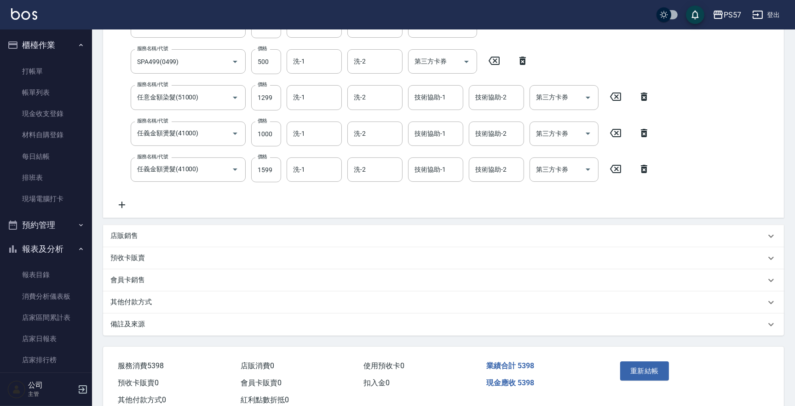
scroll to position [156, 0]
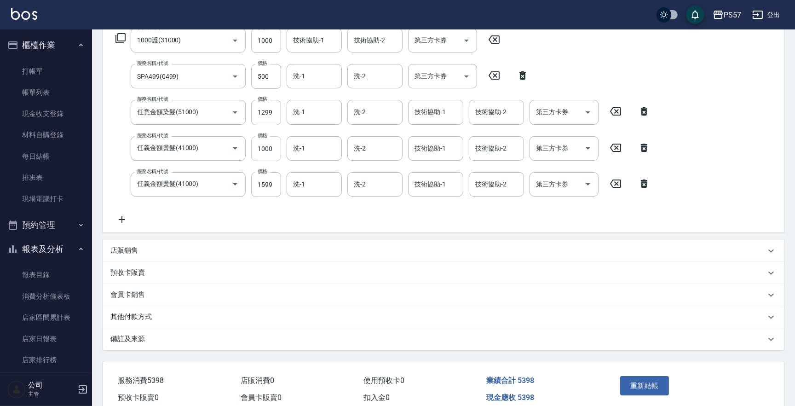
click at [268, 150] on input "1000" at bounding box center [266, 148] width 30 height 25
click at [368, 297] on div "會員卡銷售" at bounding box center [443, 295] width 681 height 22
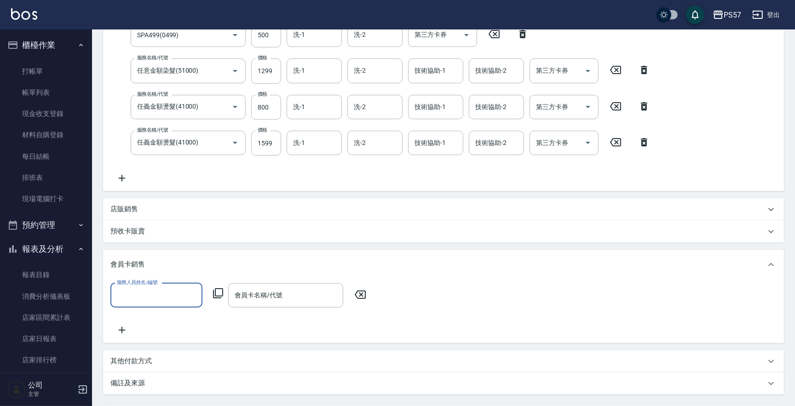
scroll to position [38, 0]
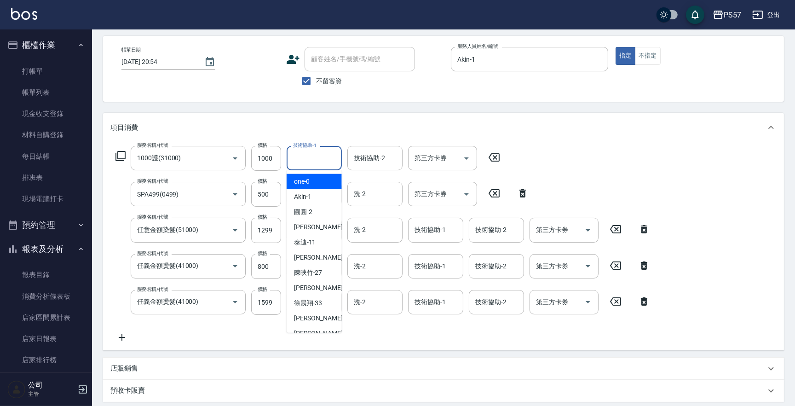
click at [322, 163] on input "技術協助-1" at bounding box center [314, 158] width 47 height 16
click at [409, 113] on div "項目消費" at bounding box center [443, 127] width 681 height 29
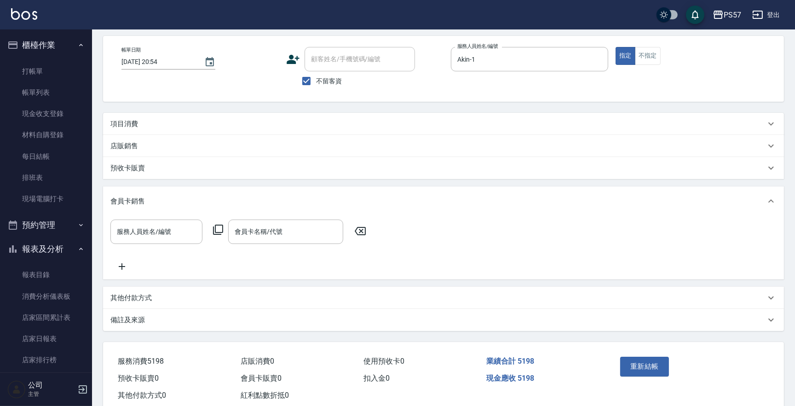
click at [176, 121] on div "項目消費" at bounding box center [437, 124] width 655 height 10
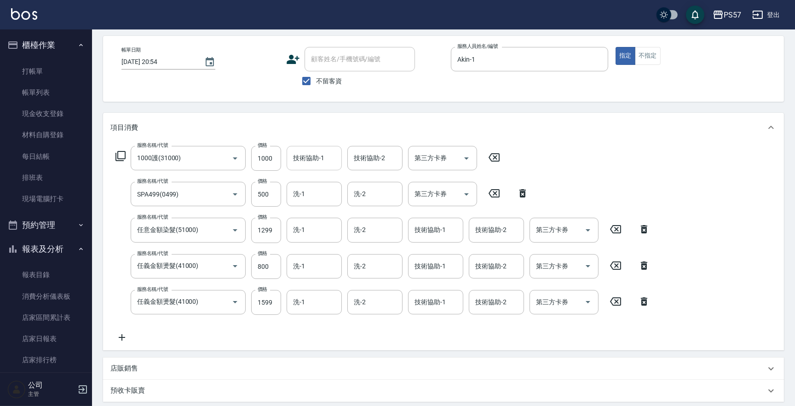
click at [315, 164] on input "技術協助-1" at bounding box center [314, 158] width 47 height 16
click at [298, 229] on input "洗-1" at bounding box center [314, 230] width 47 height 16
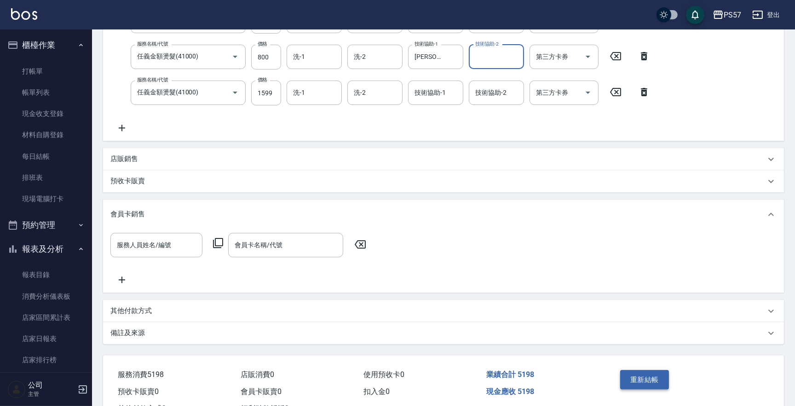
click at [582, 297] on button "重新結帳" at bounding box center [644, 379] width 49 height 19
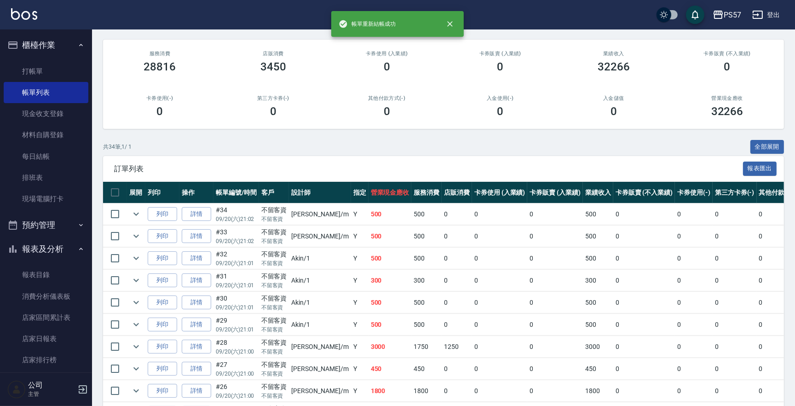
scroll to position [83, 0]
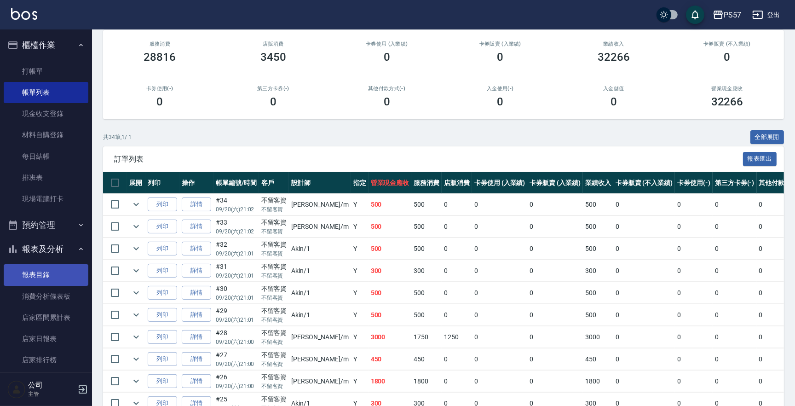
click at [44, 274] on link "報表目錄" at bounding box center [46, 274] width 85 height 21
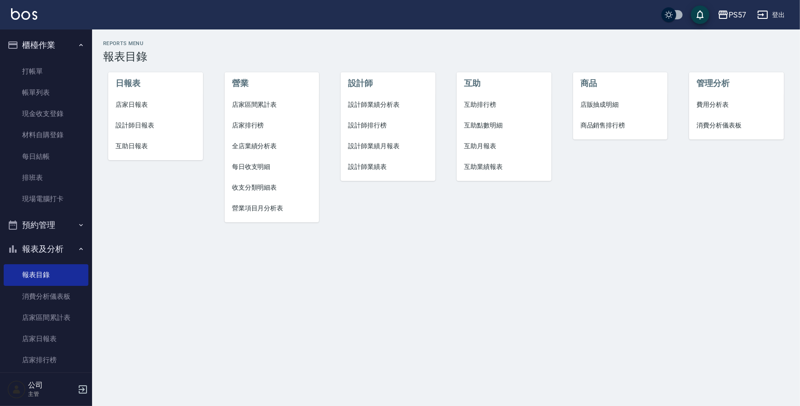
click at [152, 120] on li "設計師日報表" at bounding box center [155, 125] width 94 height 21
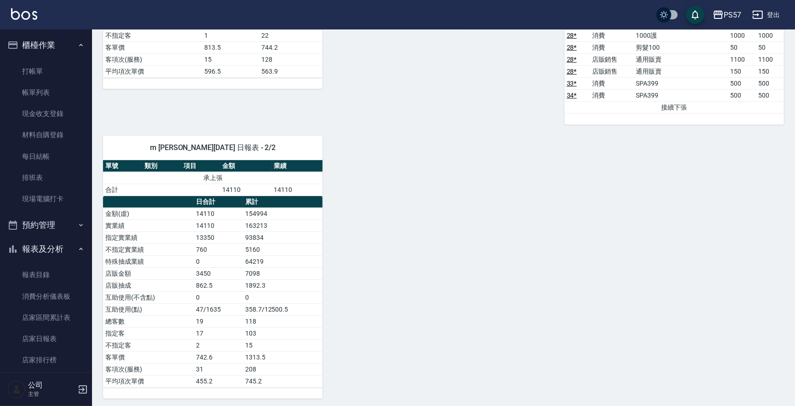
scroll to position [414, 0]
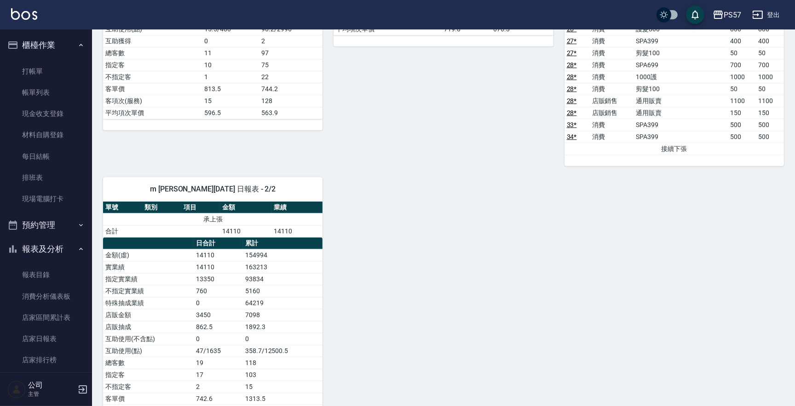
click at [199, 297] on td "19" at bounding box center [218, 363] width 49 height 12
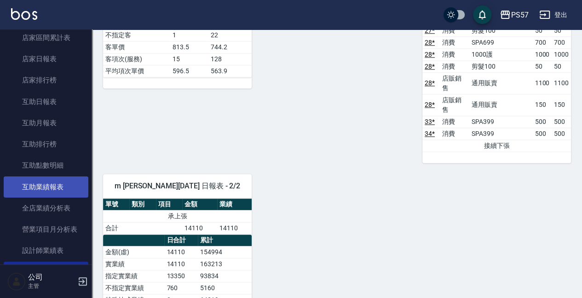
scroll to position [276, 0]
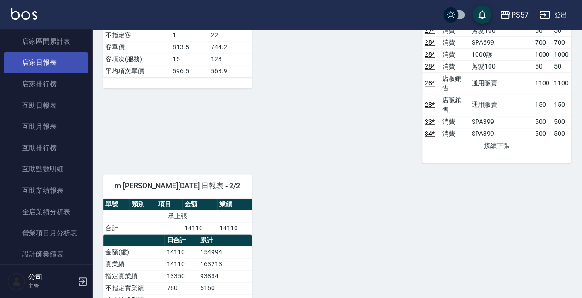
click at [52, 65] on link "店家日報表" at bounding box center [46, 62] width 85 height 21
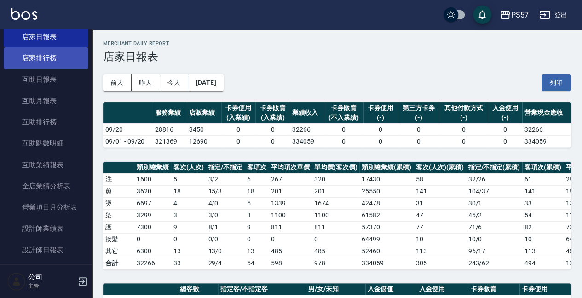
scroll to position [271, 0]
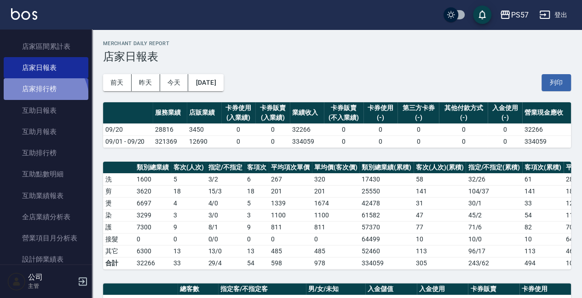
click at [44, 97] on link "店家排行榜" at bounding box center [46, 88] width 85 height 21
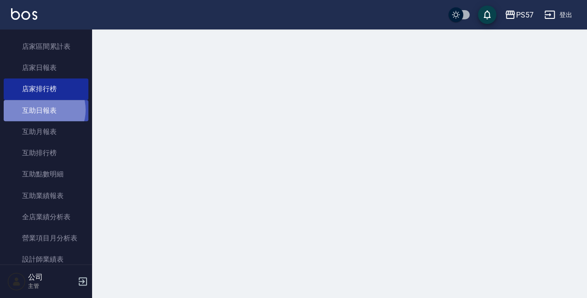
click at [43, 109] on link "互助日報表" at bounding box center [46, 110] width 85 height 21
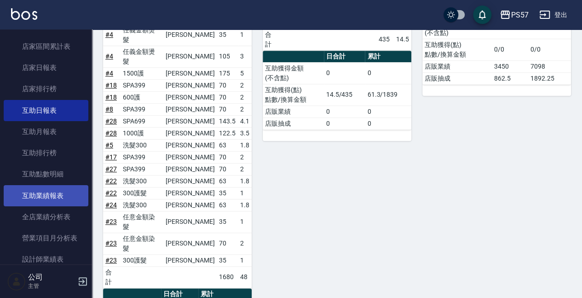
scroll to position [424, 0]
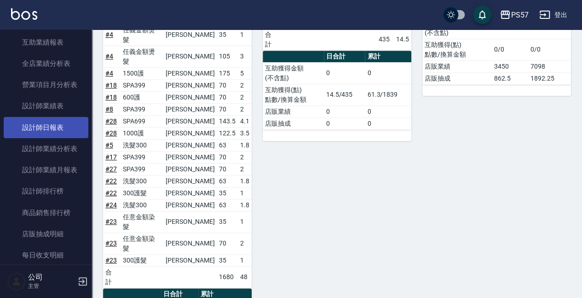
click at [47, 123] on link "設計師日報表" at bounding box center [46, 127] width 85 height 21
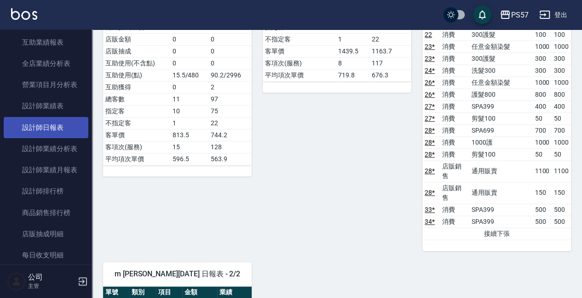
scroll to position [582, 0]
